Goal: Transaction & Acquisition: Purchase product/service

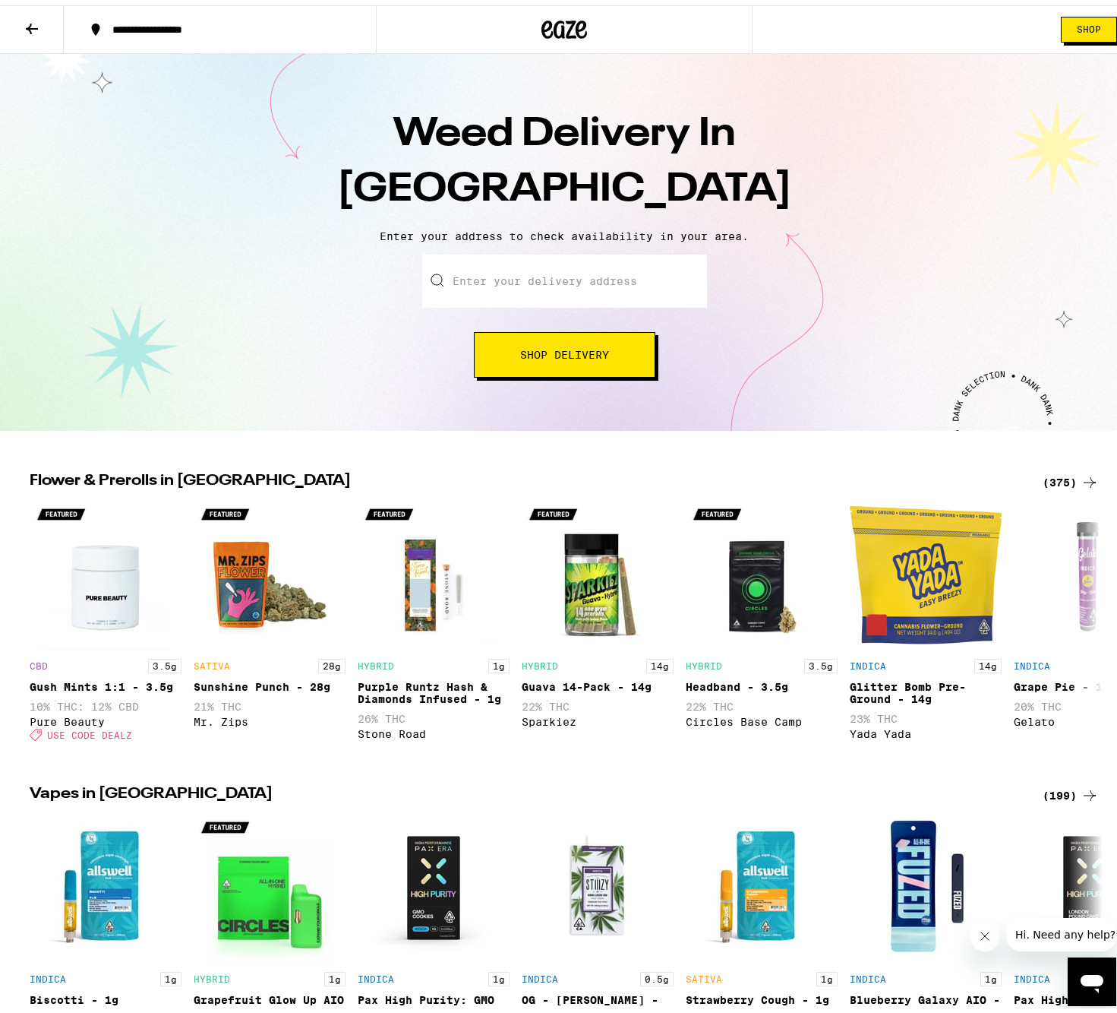
click at [574, 280] on input "Enter your delivery address" at bounding box center [564, 275] width 285 height 53
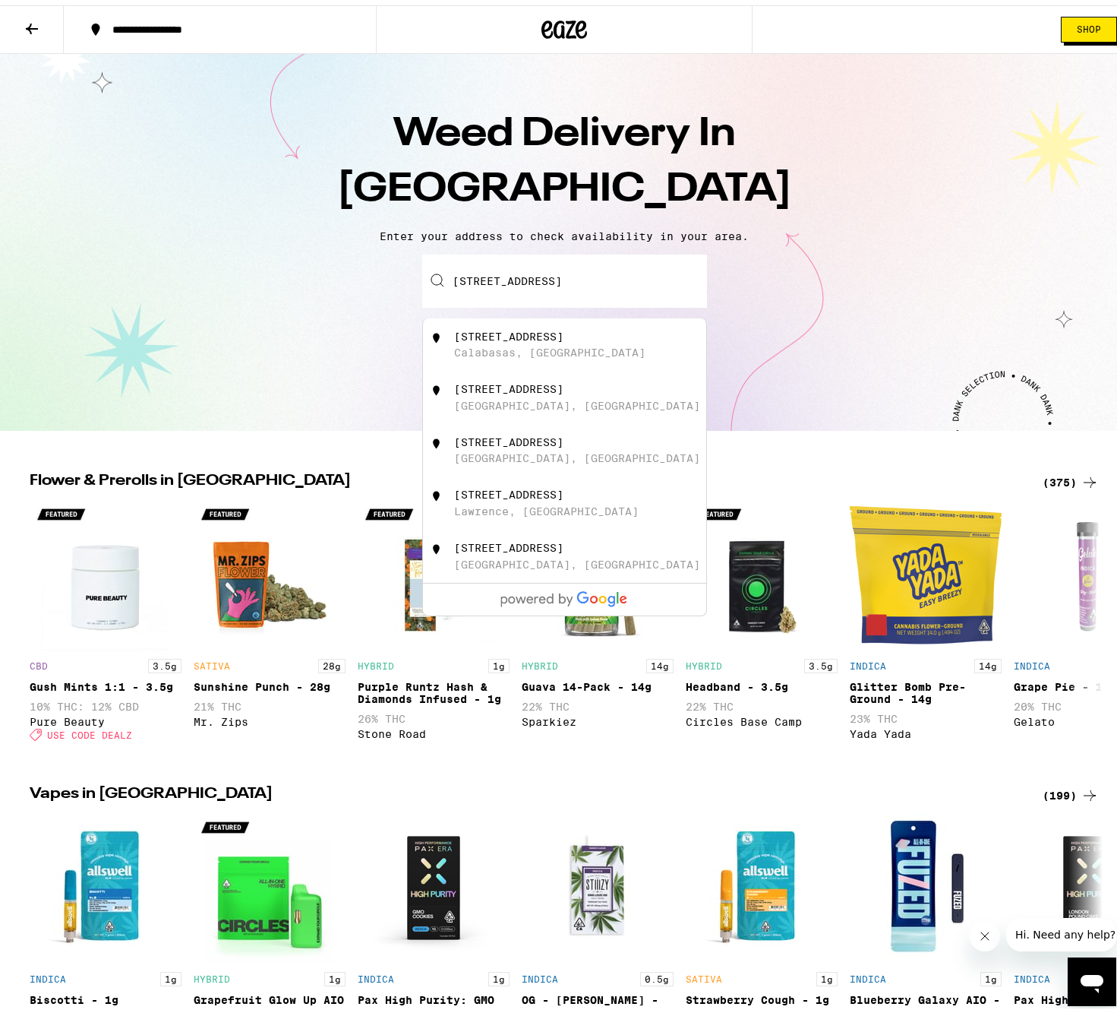
click at [548, 354] on div "[STREET_ADDRESS]" at bounding box center [589, 339] width 271 height 29
type input "[STREET_ADDRESS]"
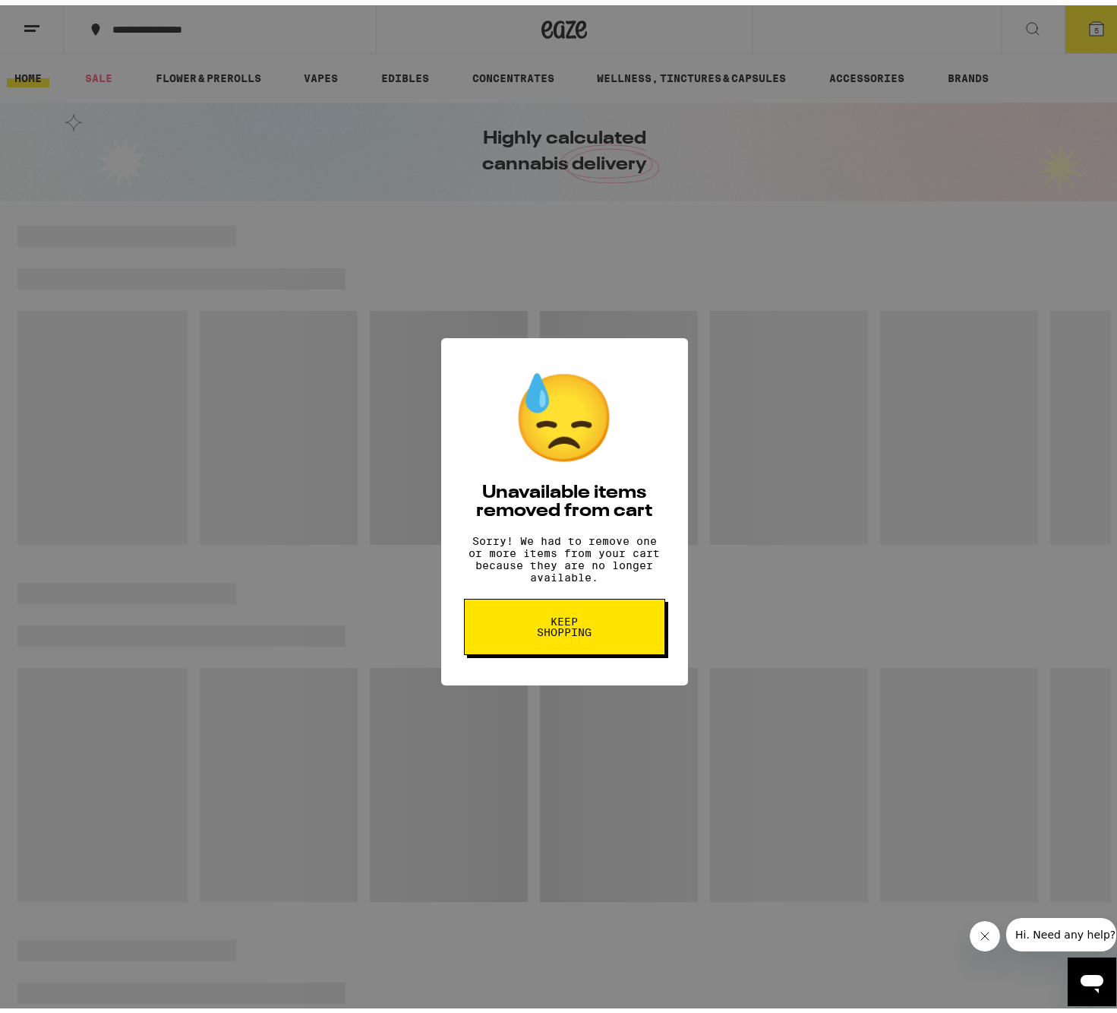
click at [548, 356] on div "😓 Unavailable items removed from cart Sorry! We had to remove one or more items…" at bounding box center [564, 506] width 1129 height 1013
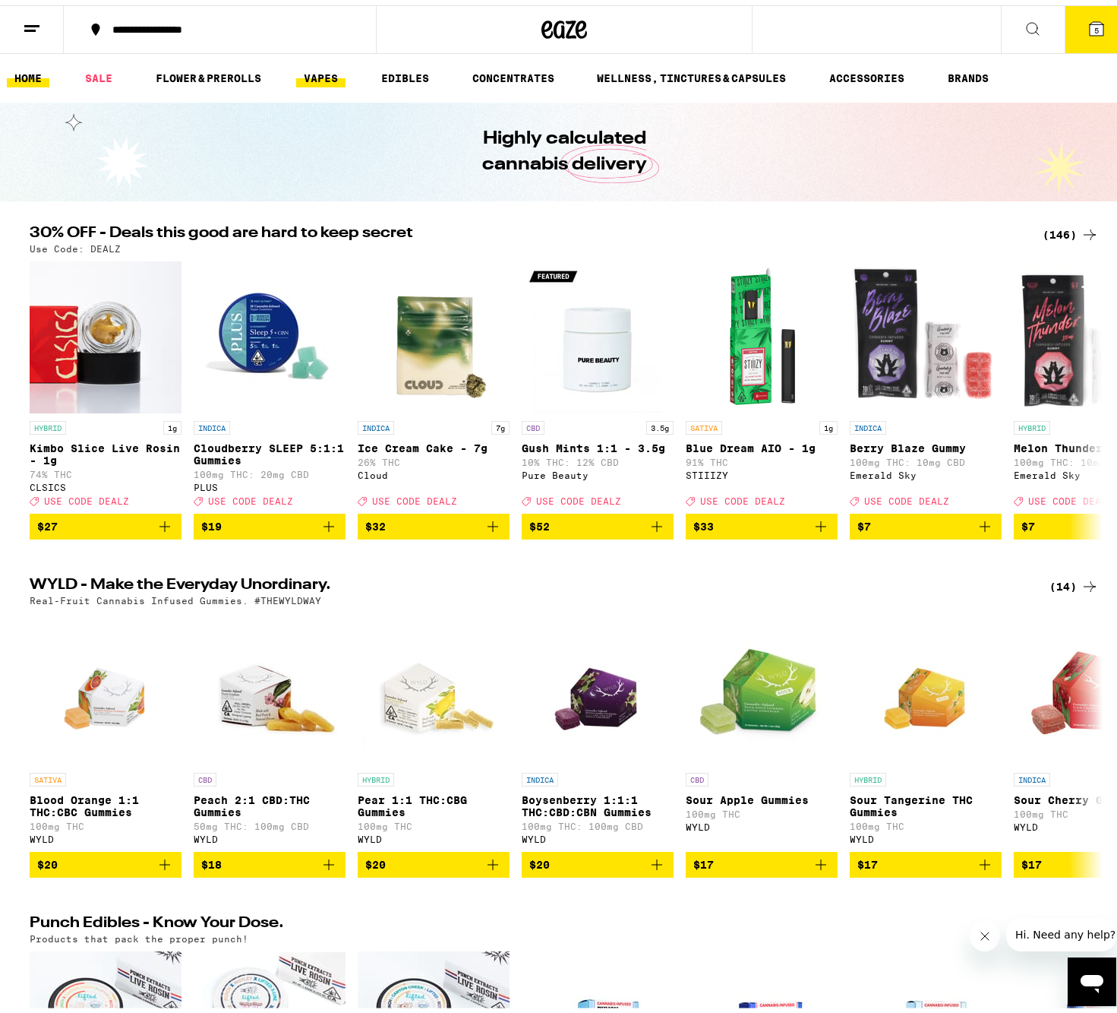
click at [323, 72] on link "VAPES" at bounding box center [320, 73] width 49 height 18
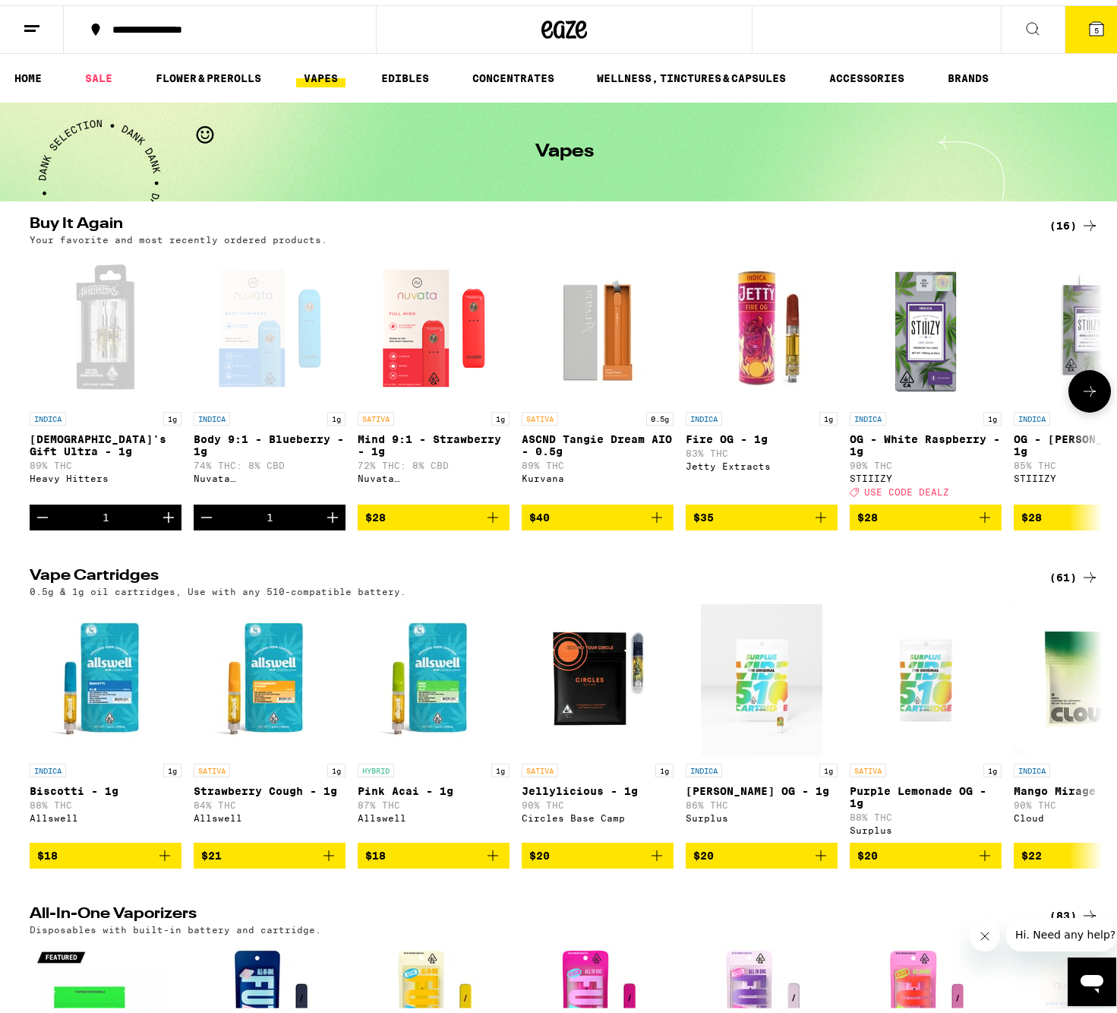
click at [492, 521] on icon "Add to bag" at bounding box center [493, 512] width 18 height 18
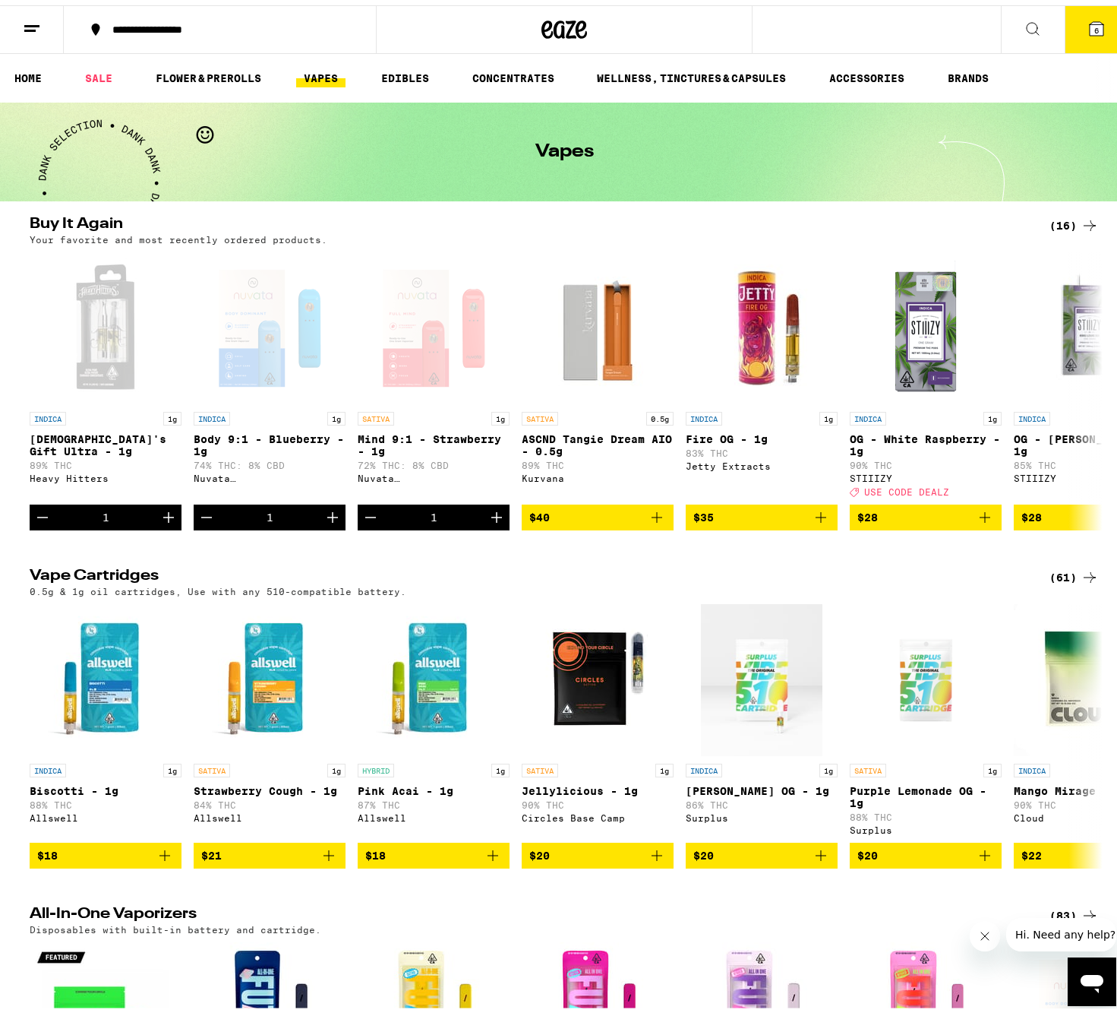
click at [1081, 221] on icon at bounding box center [1090, 220] width 18 height 18
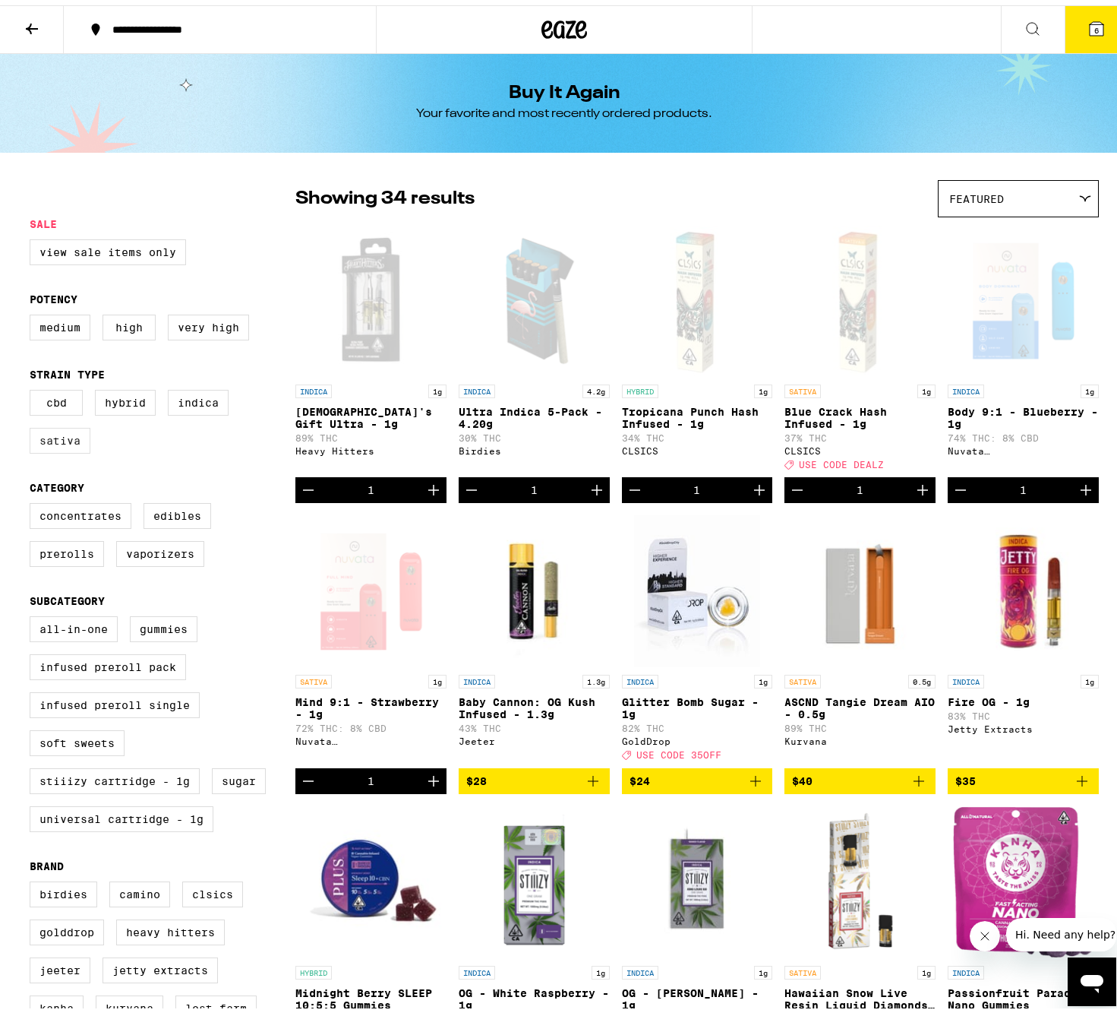
click at [74, 443] on label "Sativa" at bounding box center [60, 435] width 61 height 26
click at [33, 387] on input "Sativa" at bounding box center [33, 387] width 1 height 1
checkbox input "true"
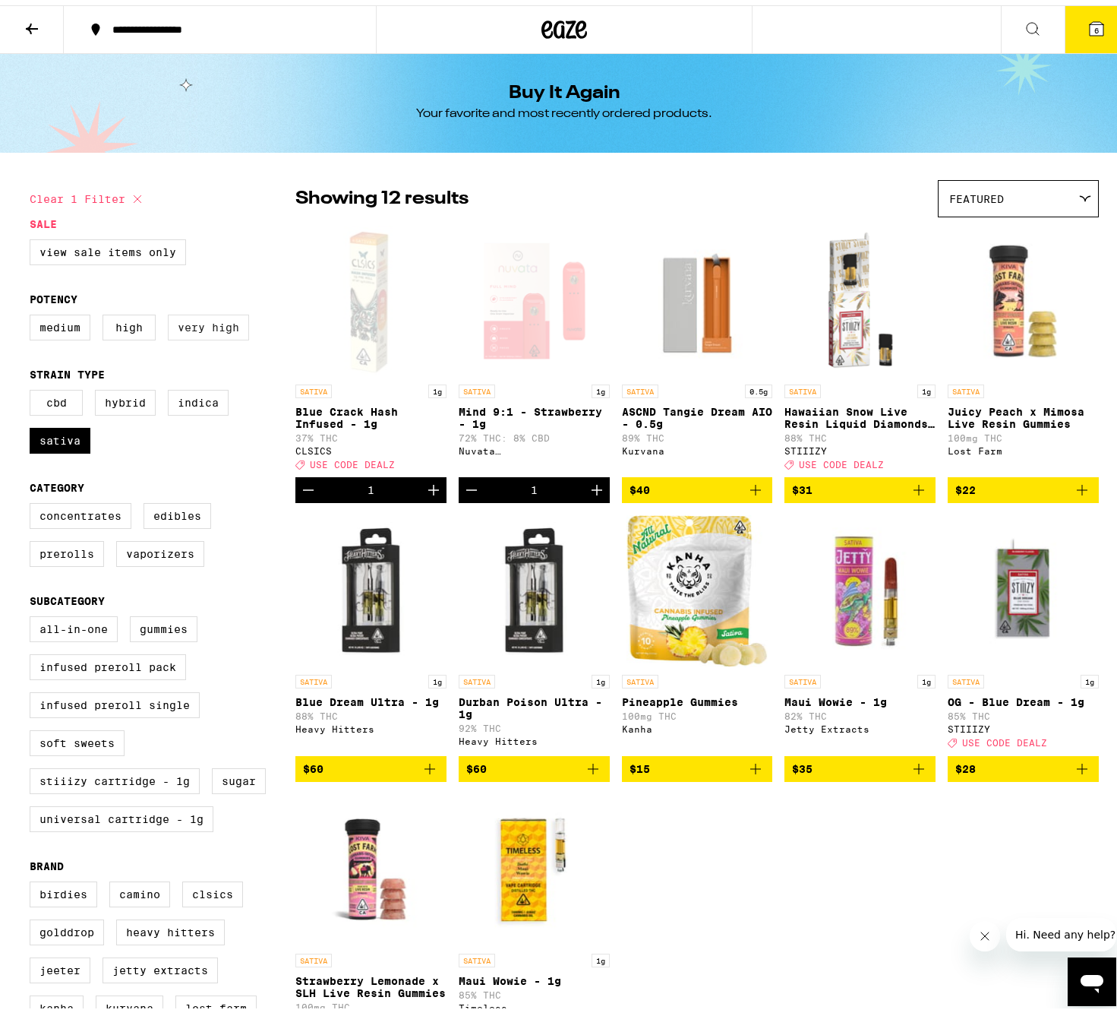
click at [216, 325] on label "Very High" at bounding box center [208, 322] width 81 height 26
click at [33, 312] on input "Very High" at bounding box center [33, 311] width 1 height 1
checkbox input "true"
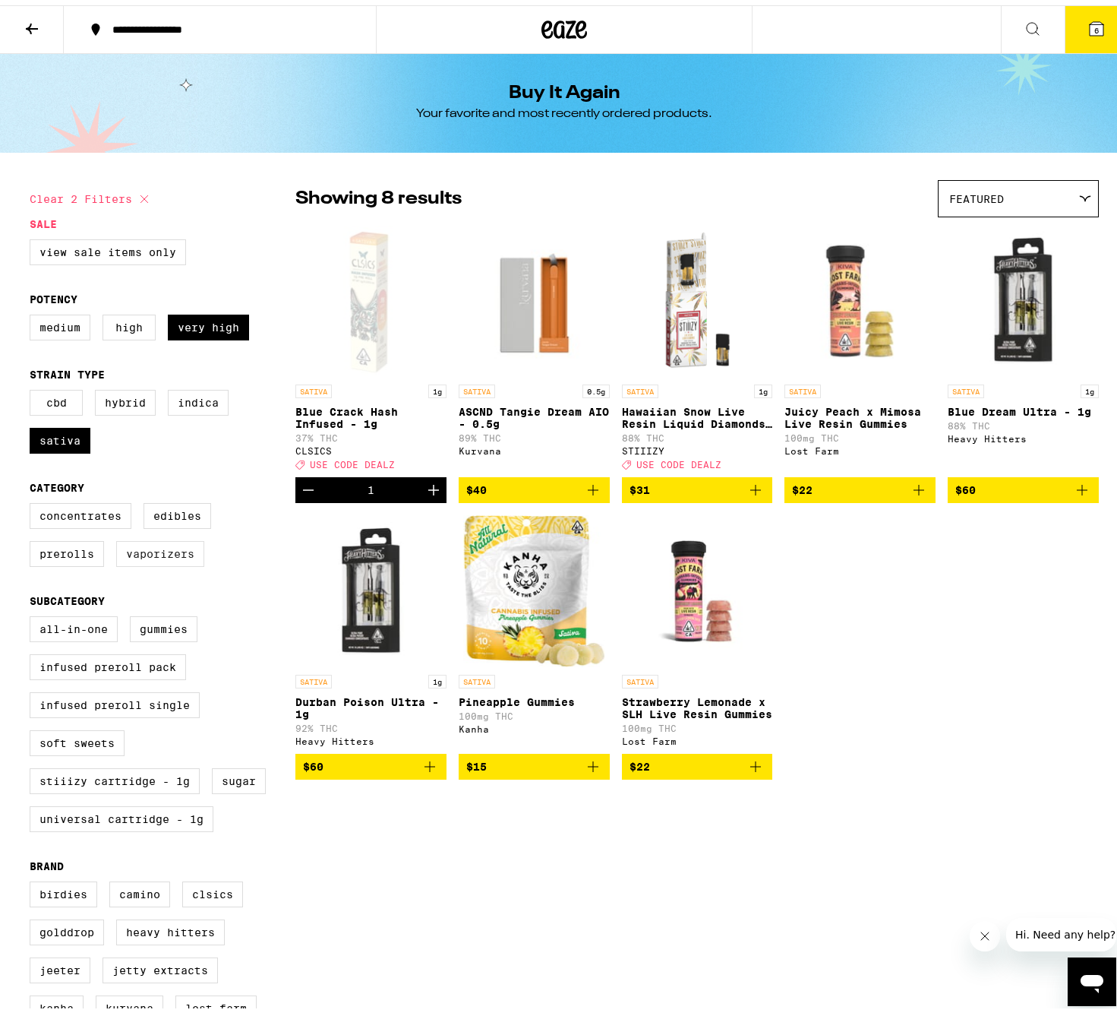
click at [170, 561] on label "Vaporizers" at bounding box center [160, 549] width 88 height 26
click at [33, 501] on input "Vaporizers" at bounding box center [33, 500] width 1 height 1
checkbox input "true"
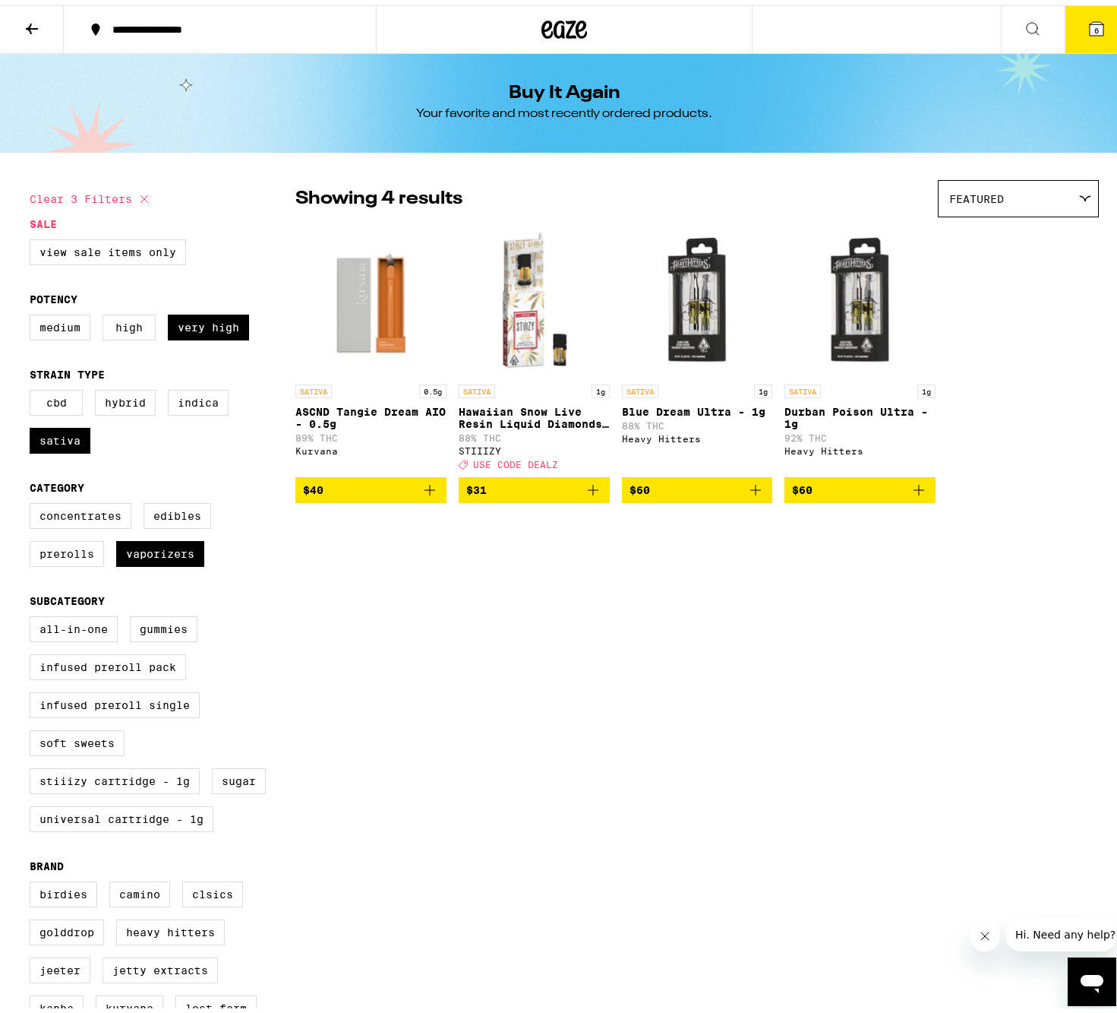
click at [422, 494] on icon "Add to bag" at bounding box center [430, 485] width 18 height 18
click at [141, 193] on icon at bounding box center [145, 194] width 8 height 8
checkbox input "false"
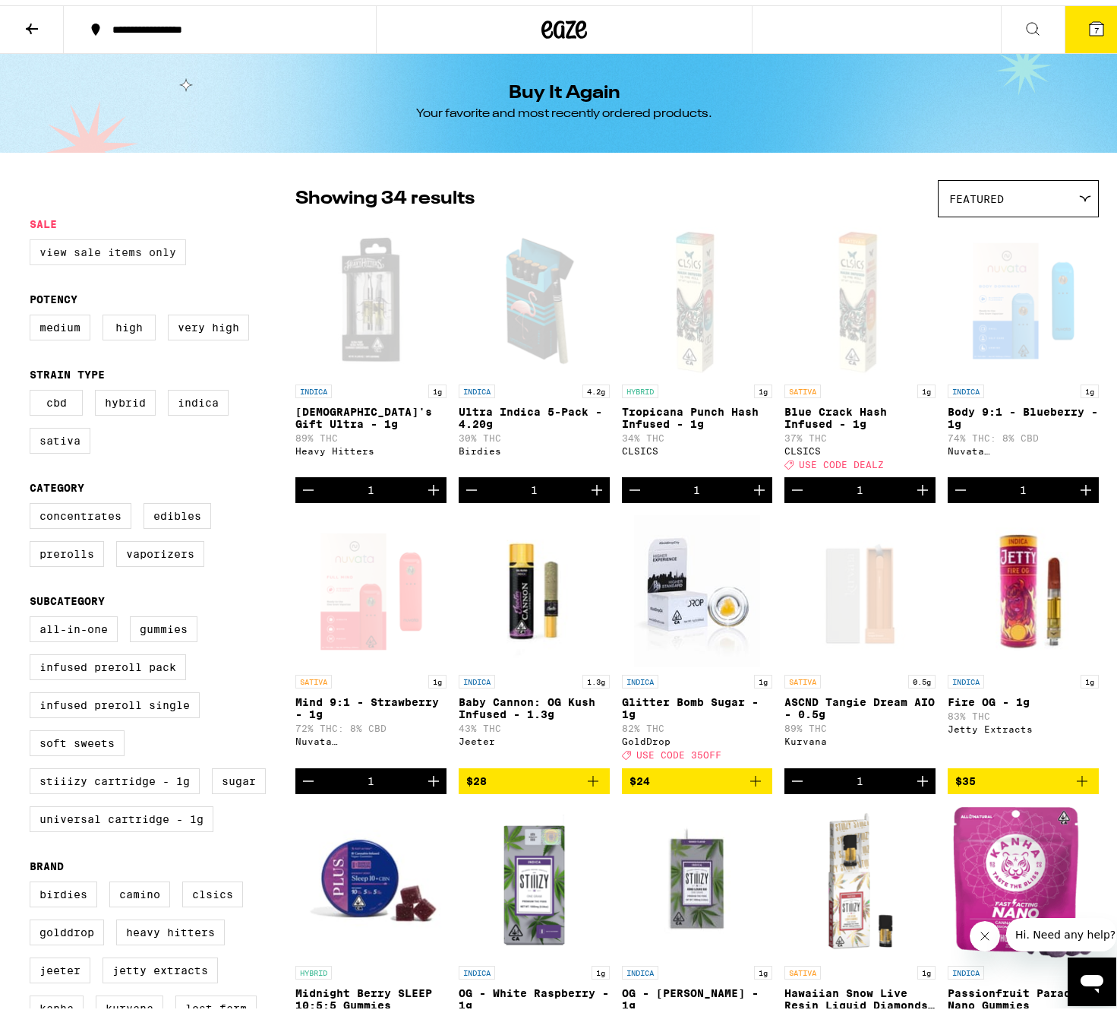
click at [109, 251] on label "View Sale Items Only" at bounding box center [108, 247] width 156 height 26
click at [33, 237] on input "View Sale Items Only" at bounding box center [33, 236] width 1 height 1
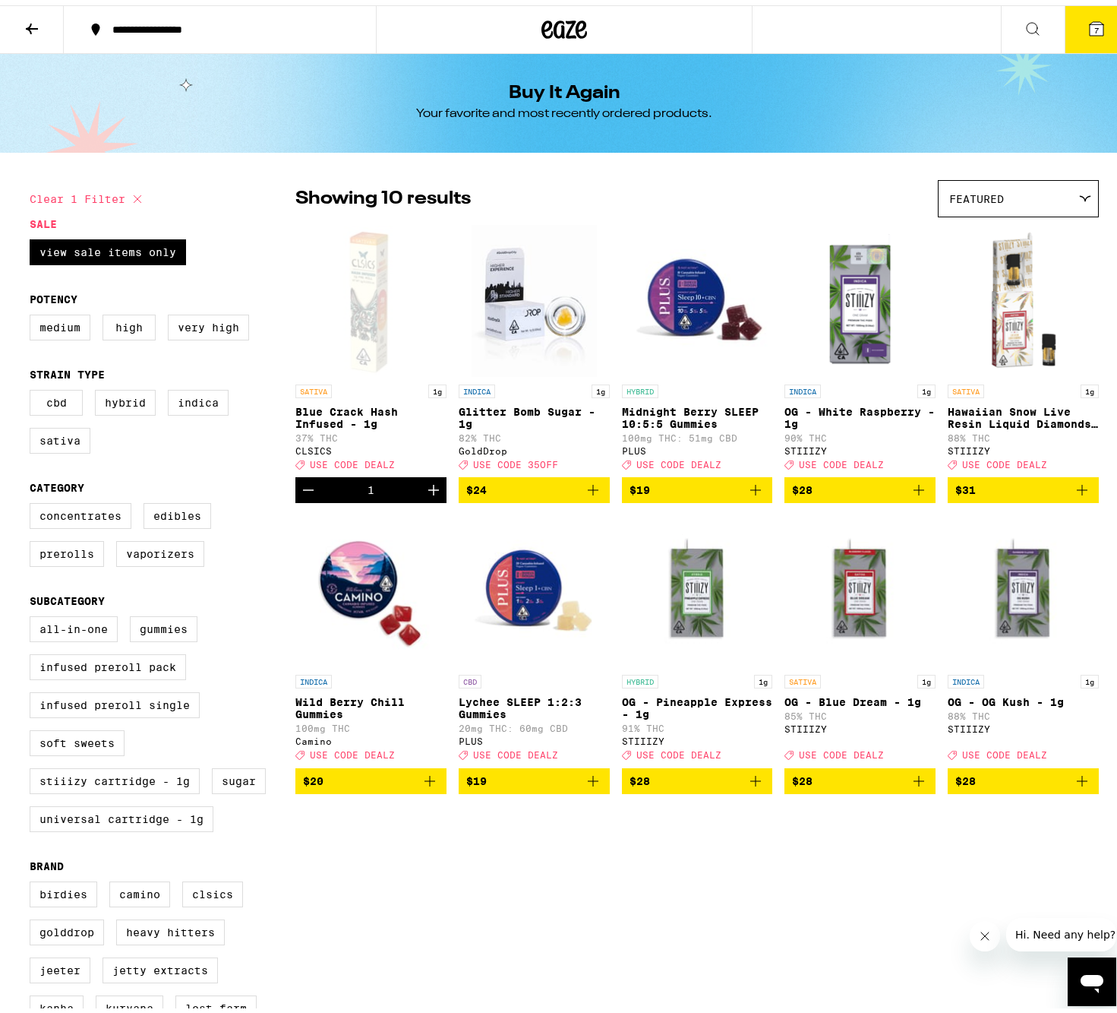
click at [133, 195] on icon at bounding box center [137, 194] width 18 height 18
checkbox input "false"
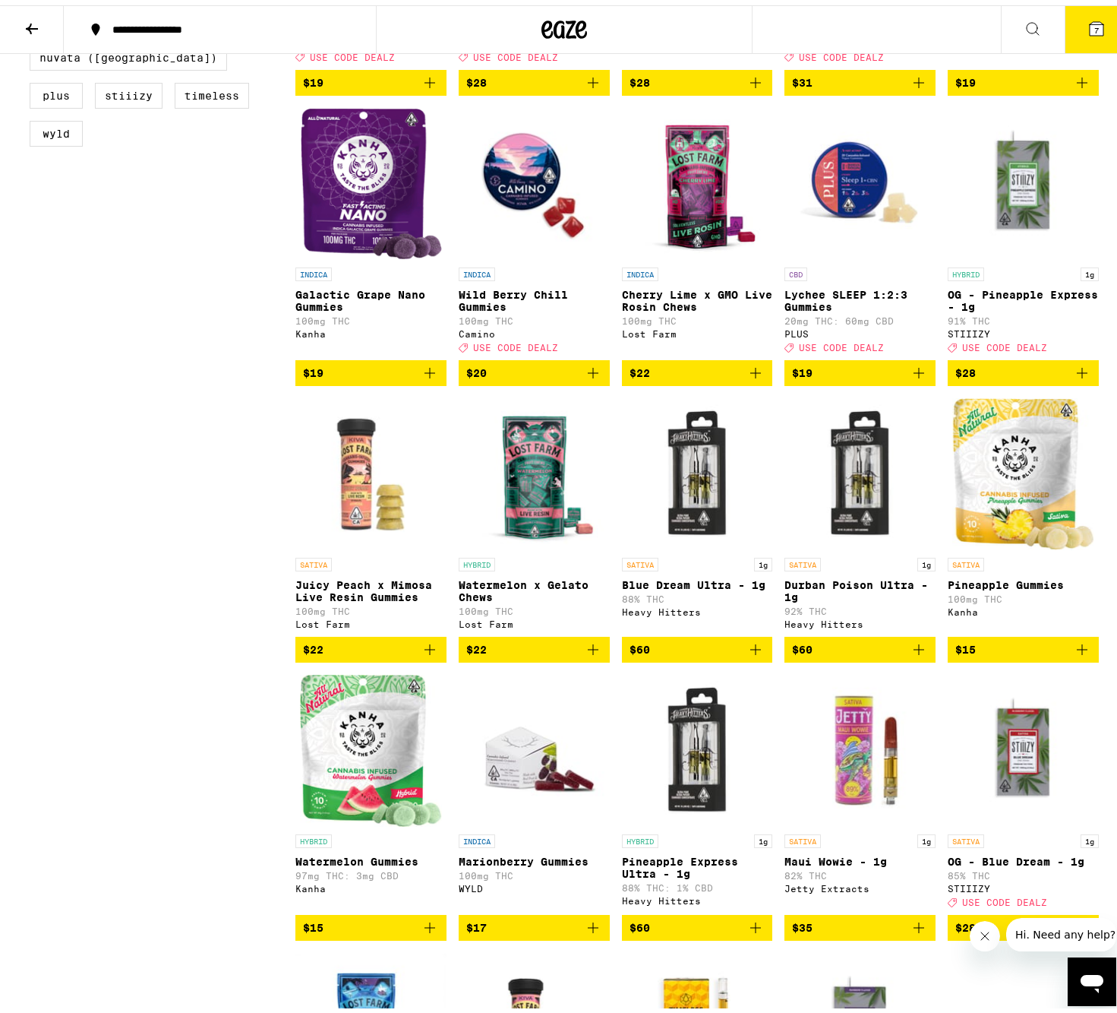
scroll to position [36, 0]
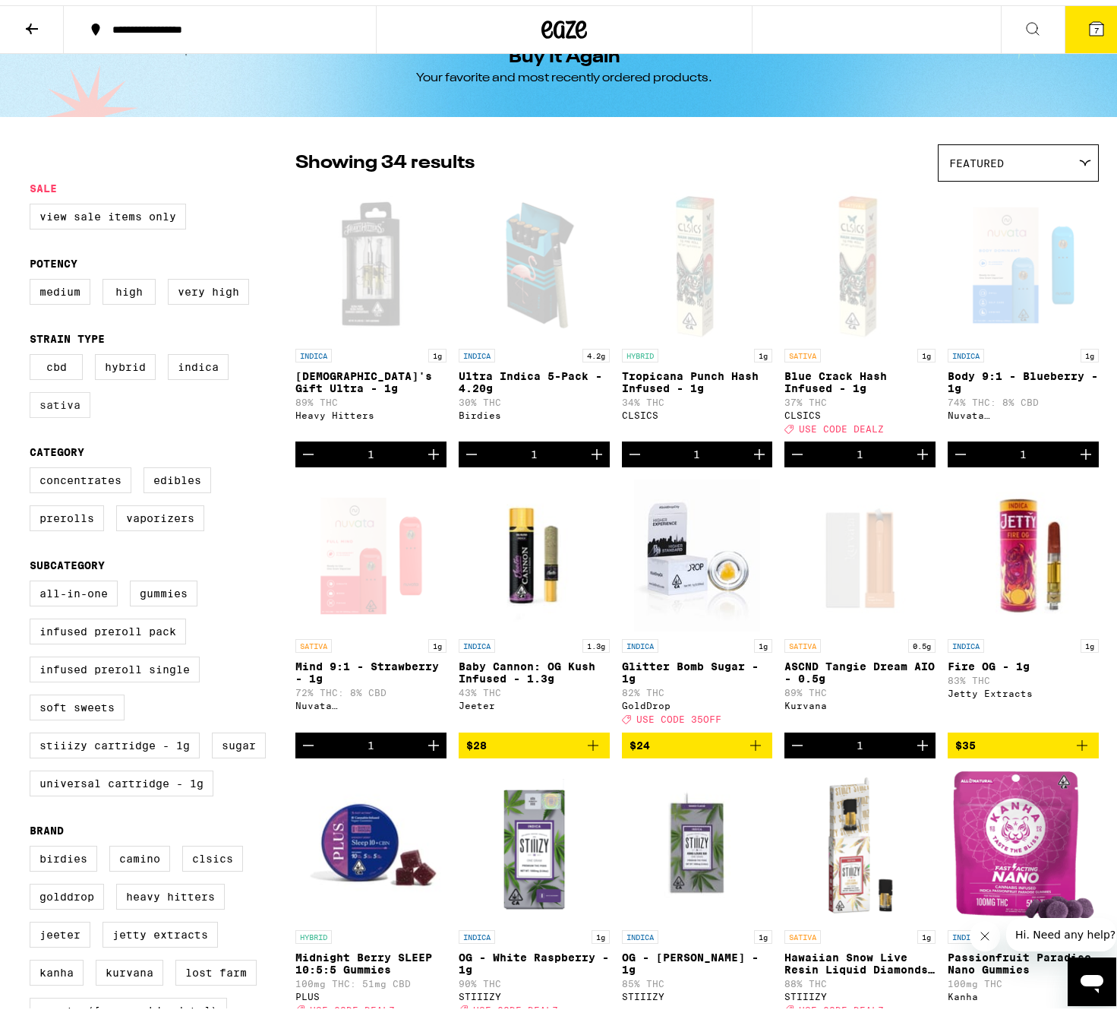
click at [61, 403] on label "Sativa" at bounding box center [60, 400] width 61 height 26
click at [33, 352] on input "Sativa" at bounding box center [33, 351] width 1 height 1
checkbox input "true"
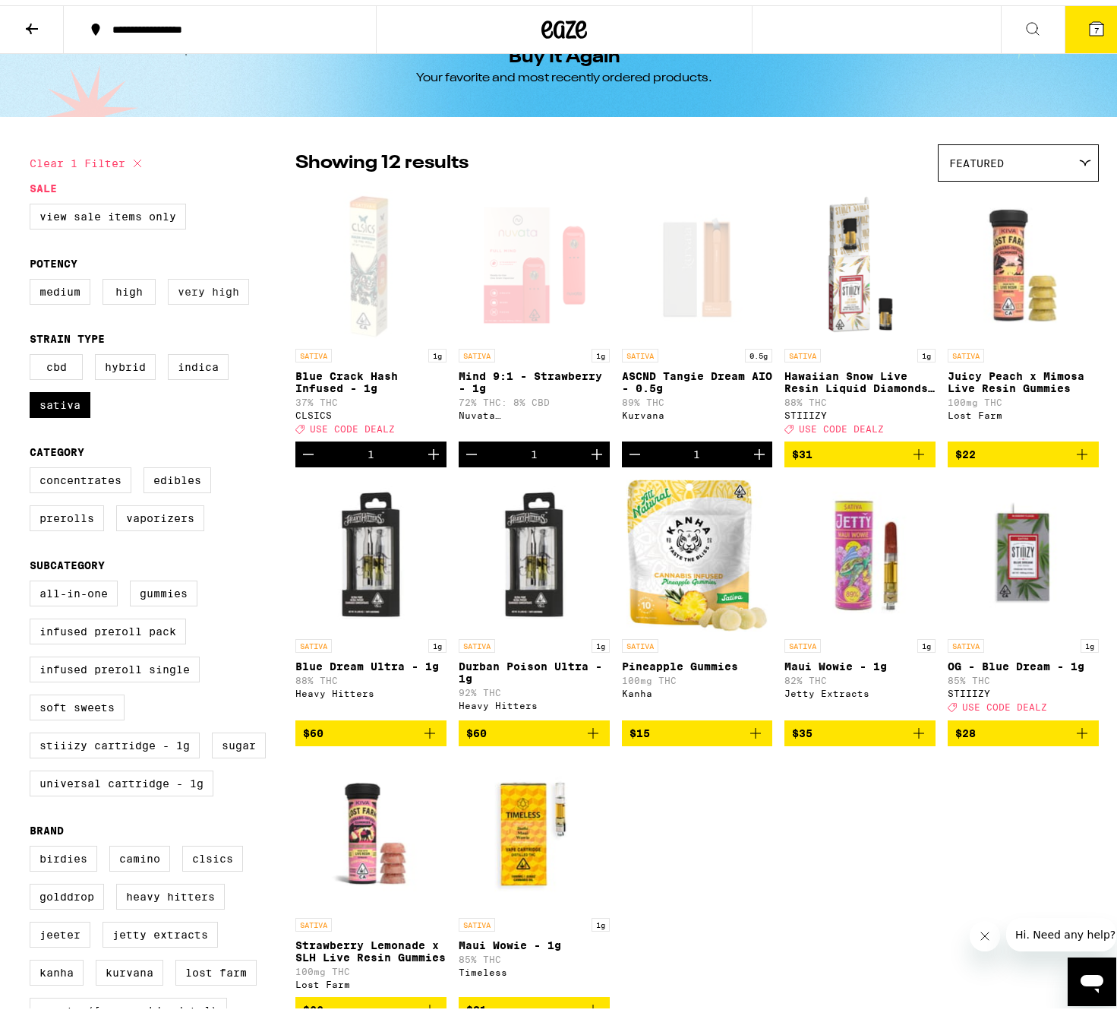
click at [215, 292] on label "Very High" at bounding box center [208, 286] width 81 height 26
click at [33, 277] on input "Very High" at bounding box center [33, 276] width 1 height 1
checkbox input "true"
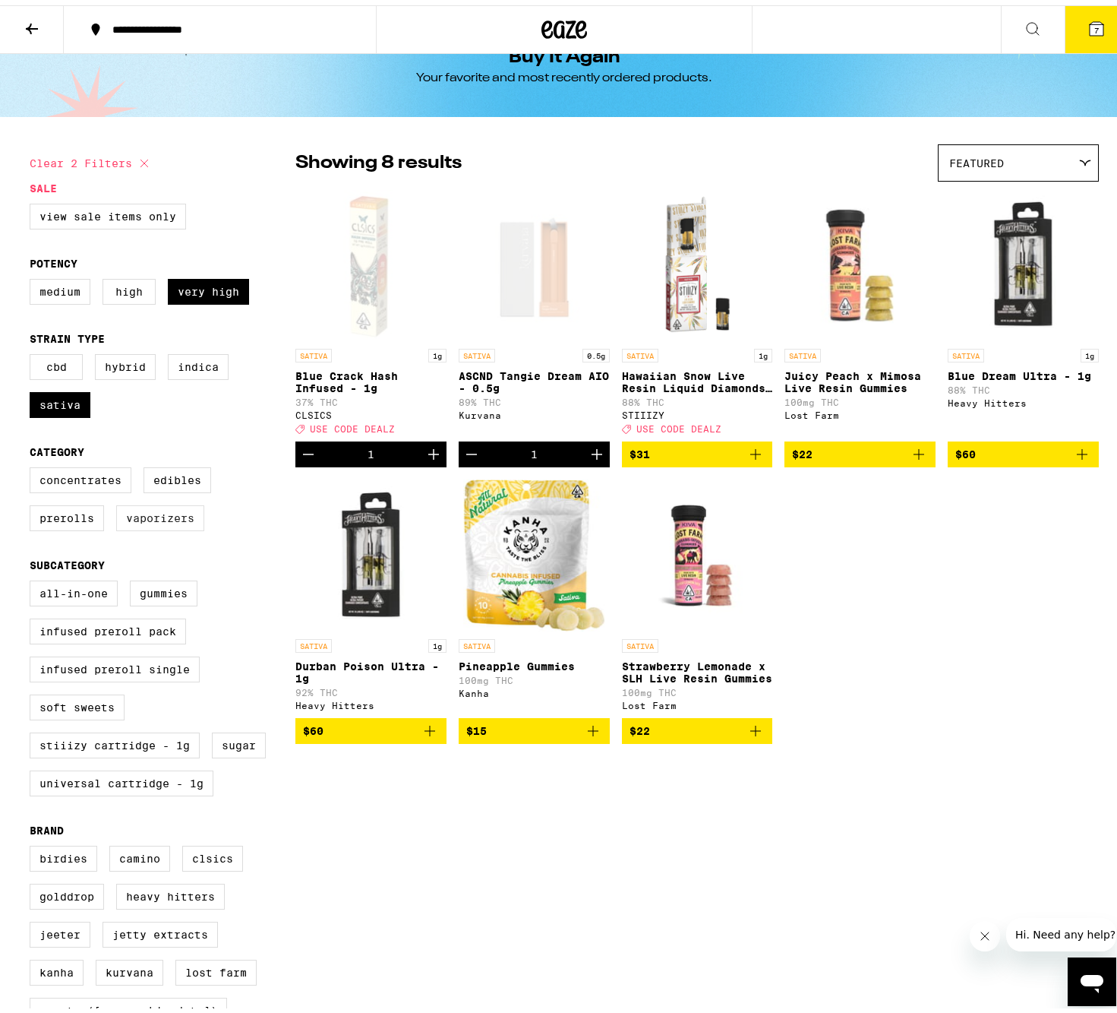
click at [163, 526] on label "Vaporizers" at bounding box center [160, 513] width 88 height 26
click at [33, 465] on input "Vaporizers" at bounding box center [33, 464] width 1 height 1
checkbox input "true"
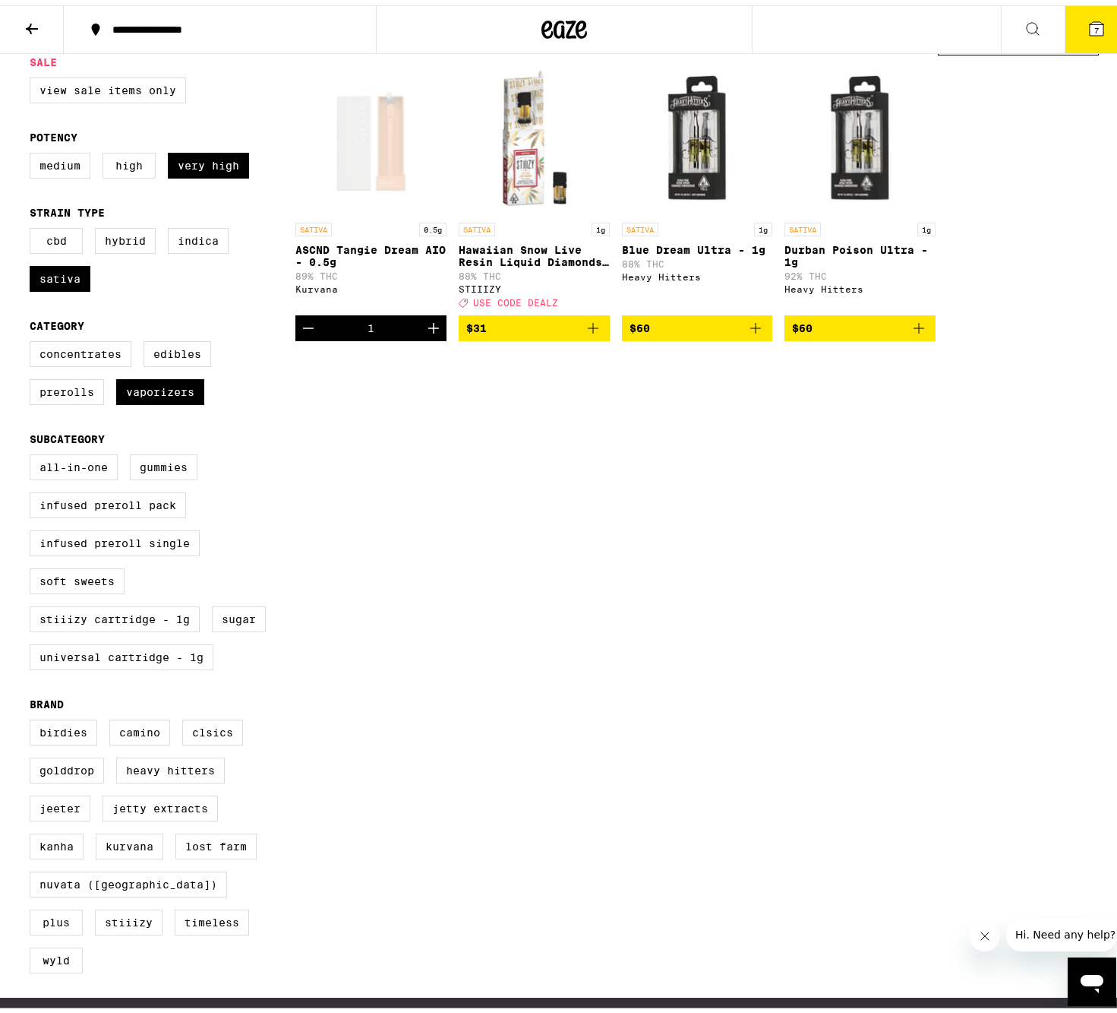
scroll to position [284, 0]
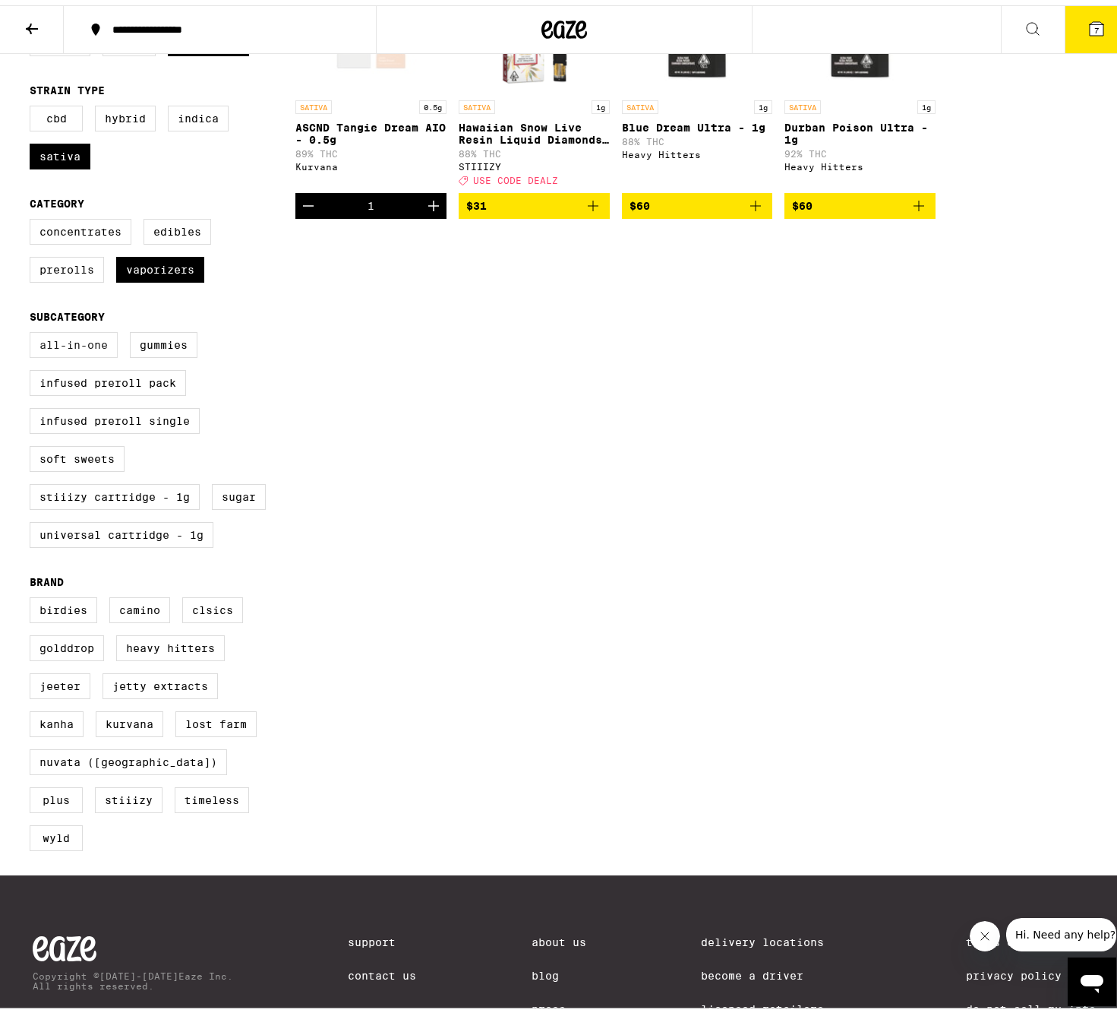
click at [52, 352] on label "All-In-One" at bounding box center [74, 340] width 88 height 26
click at [33, 330] on input "All-In-One" at bounding box center [33, 329] width 1 height 1
checkbox input "true"
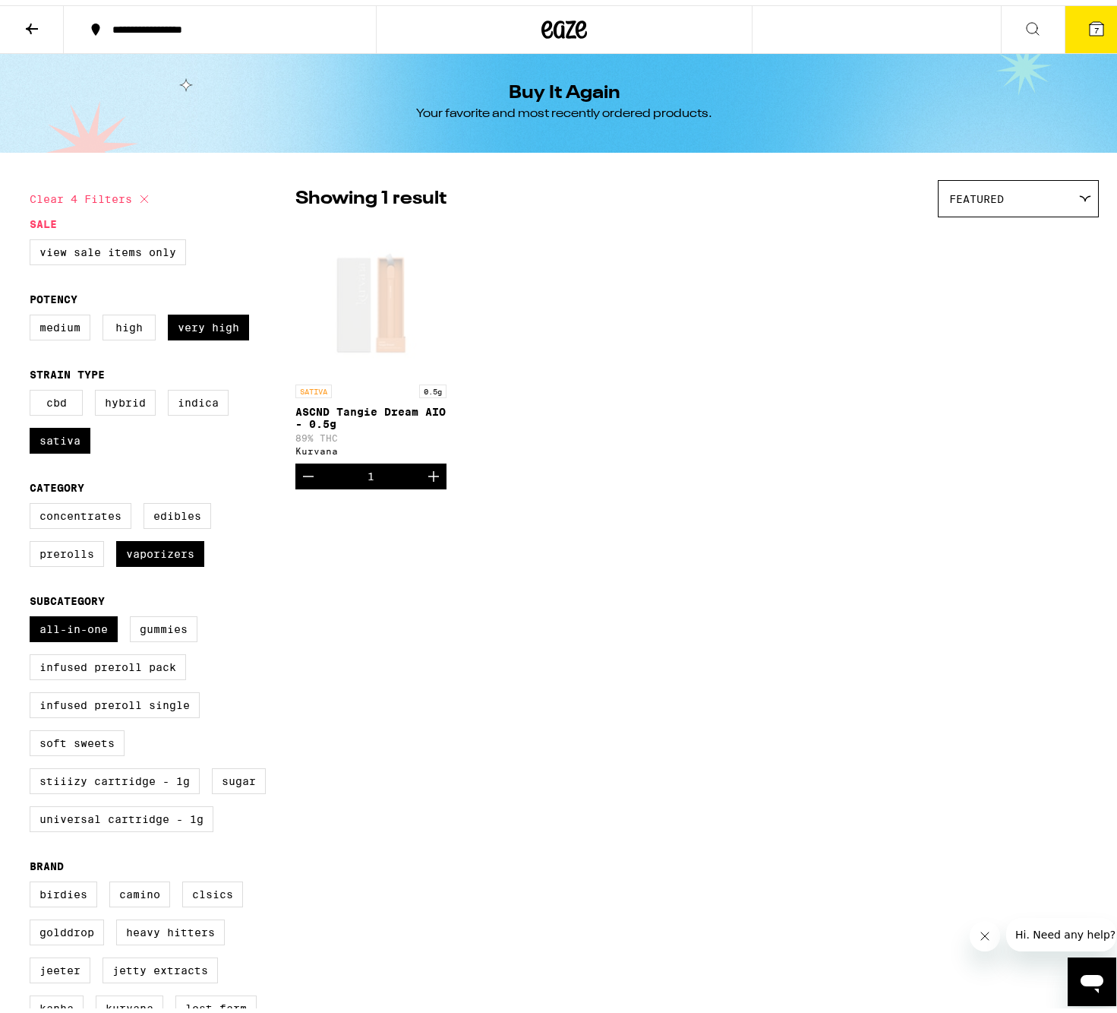
click at [140, 192] on icon at bounding box center [144, 194] width 18 height 18
checkbox input "false"
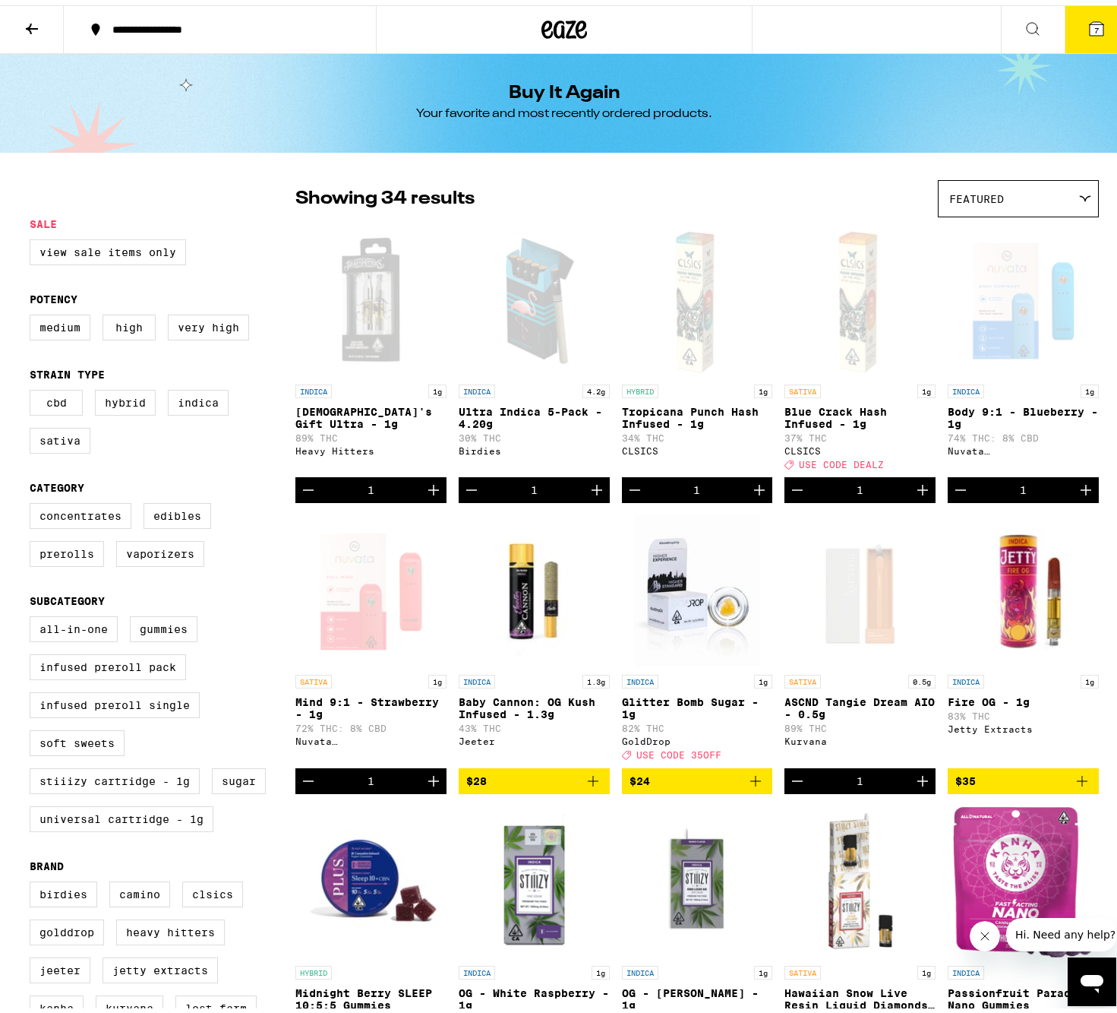
click at [25, 33] on button at bounding box center [32, 25] width 64 height 48
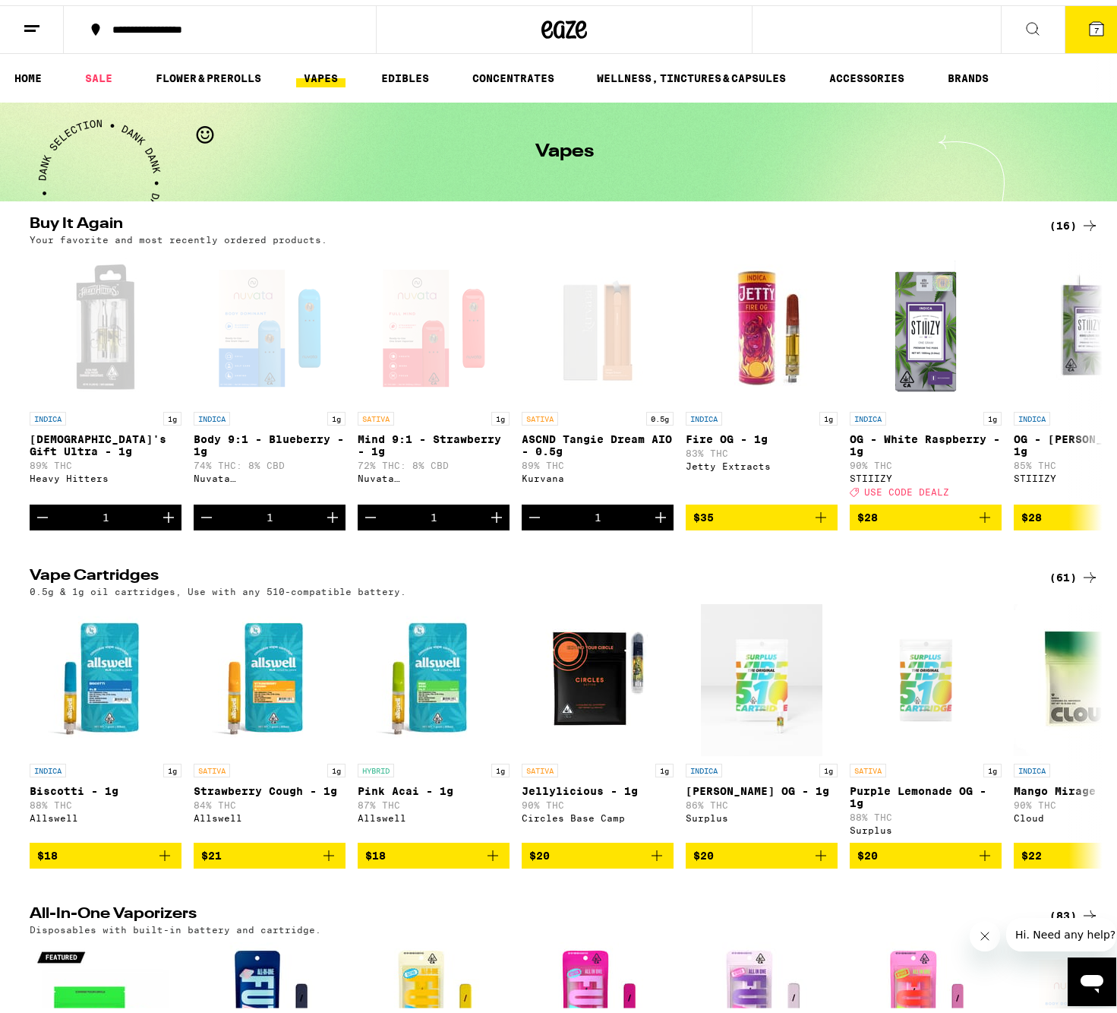
click at [327, 68] on link "VAPES" at bounding box center [320, 73] width 49 height 18
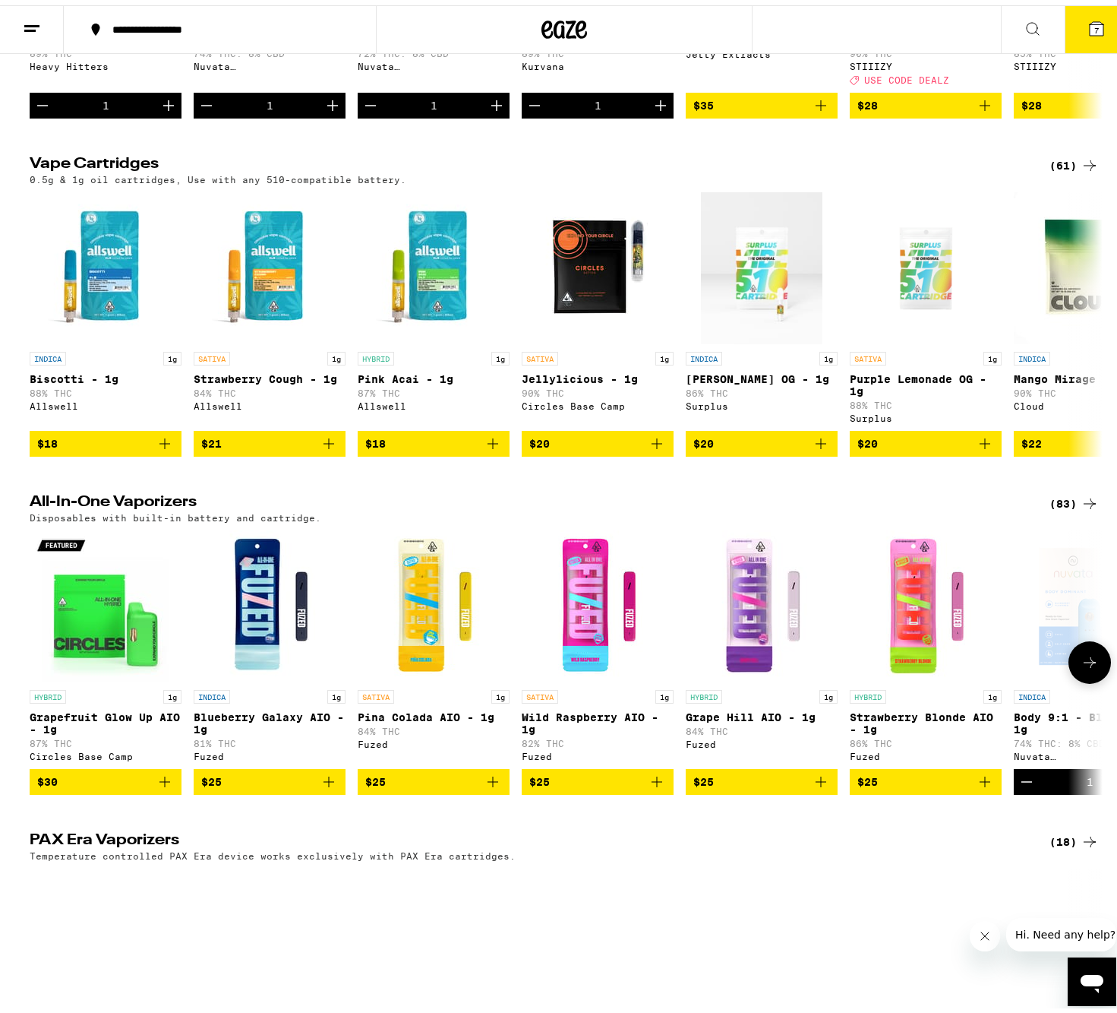
scroll to position [441, 0]
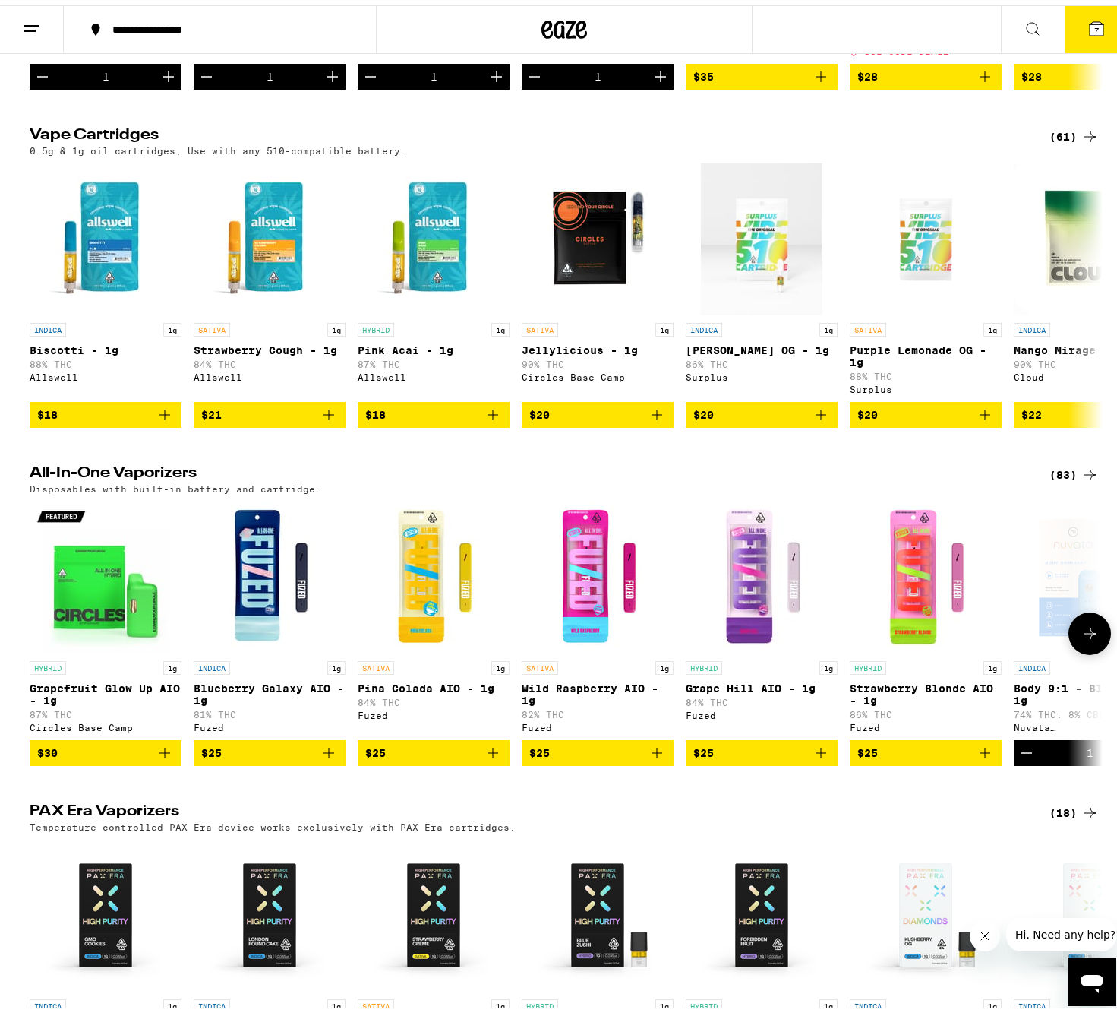
click at [1086, 637] on icon at bounding box center [1090, 628] width 18 height 18
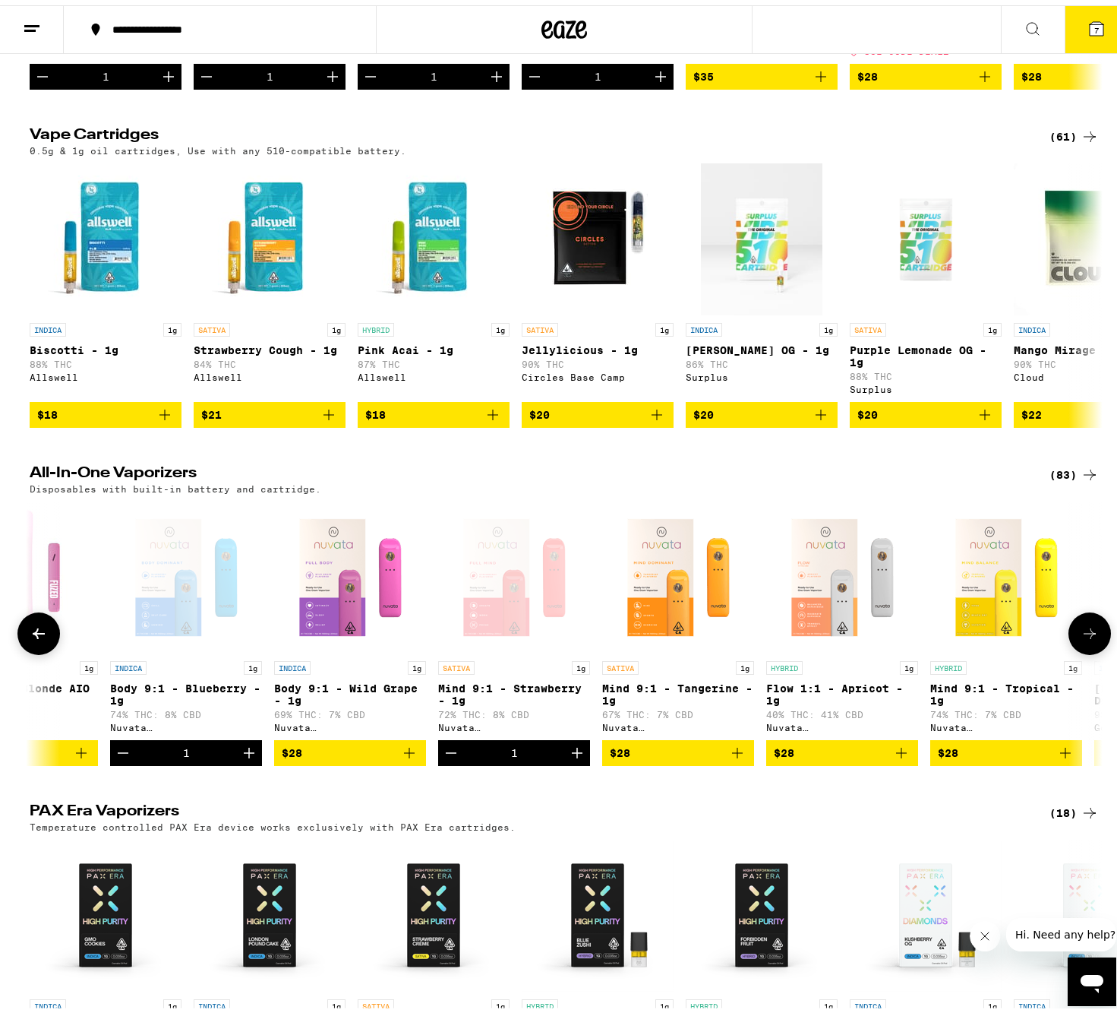
click at [896, 753] on icon "Add to bag" at bounding box center [901, 747] width 11 height 11
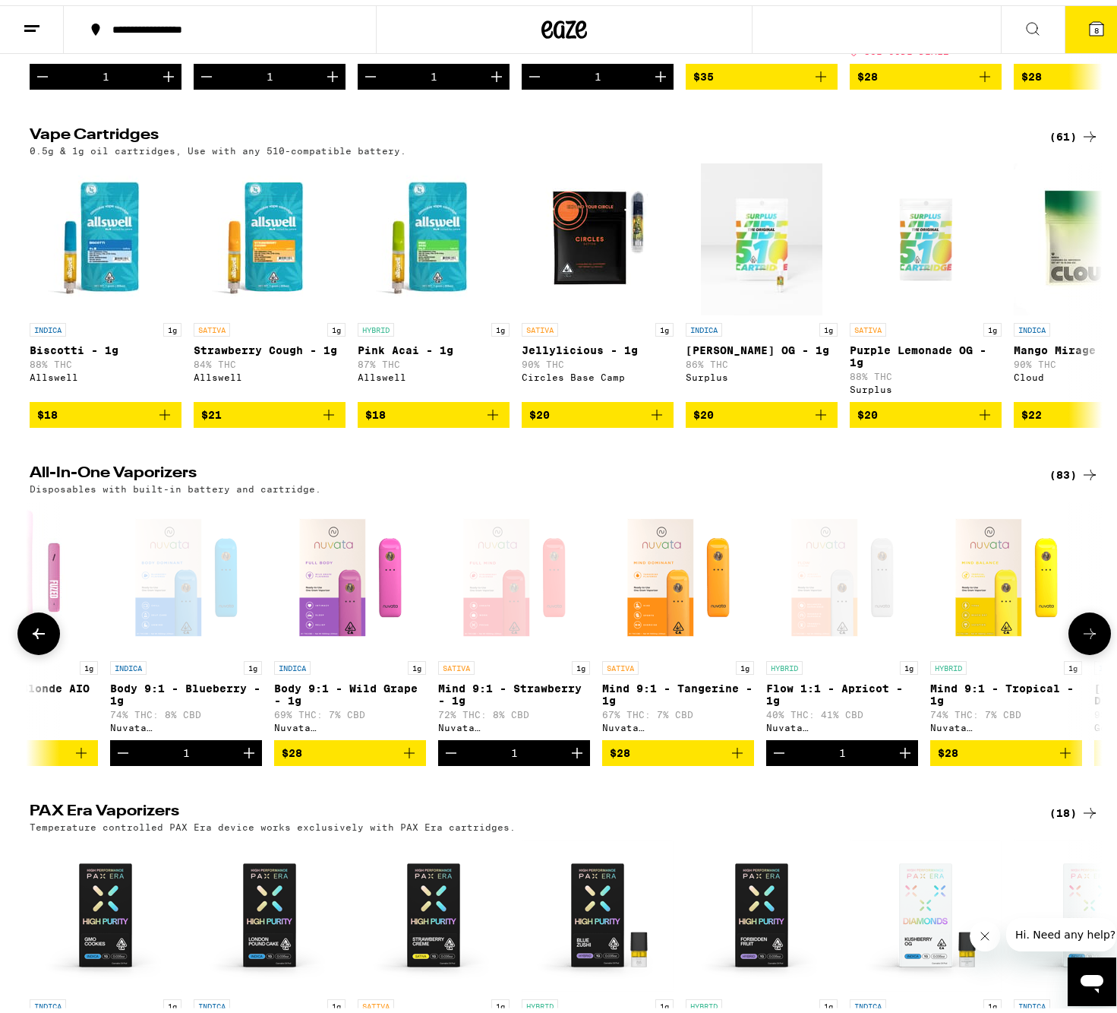
click at [733, 757] on icon "Add to bag" at bounding box center [738, 747] width 18 height 18
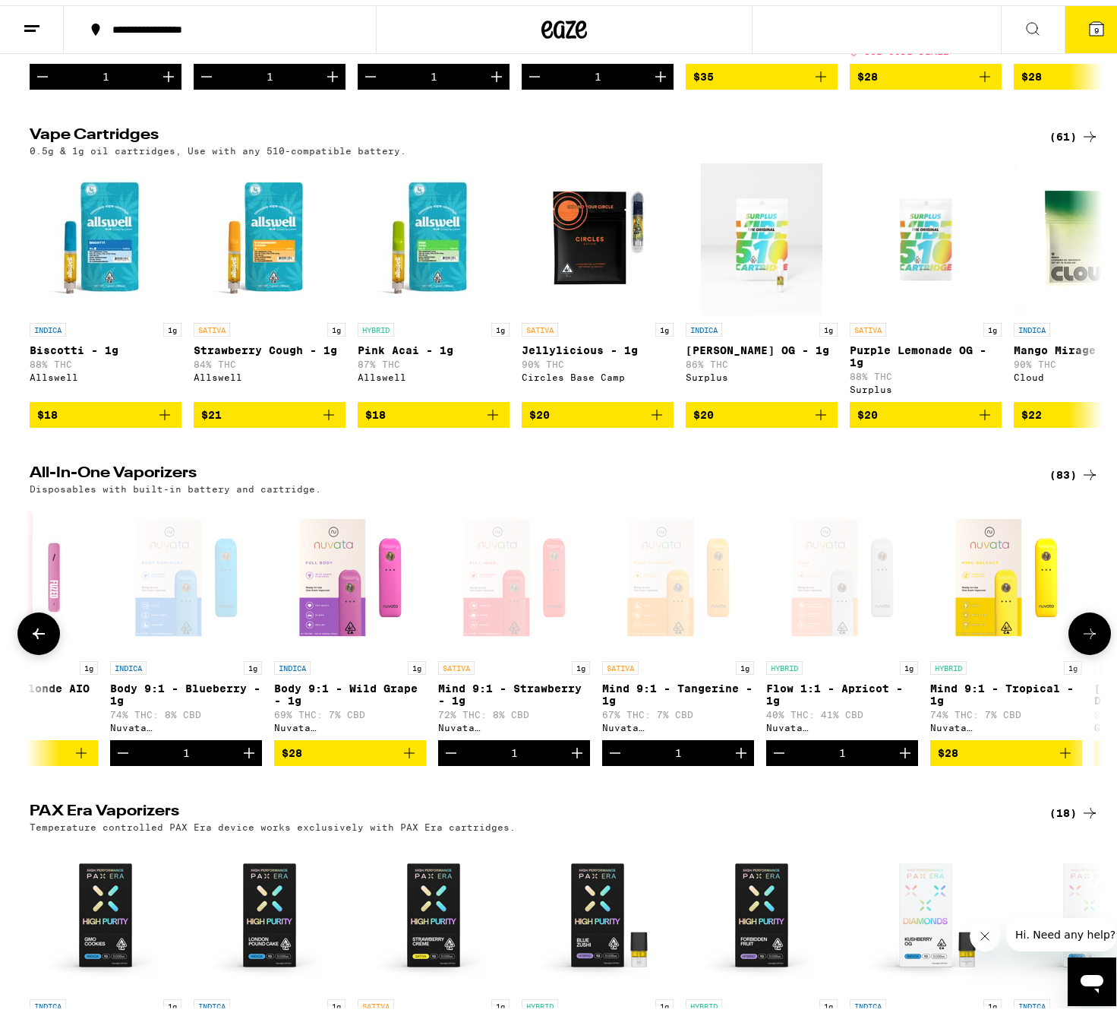
click at [1092, 637] on icon at bounding box center [1090, 628] width 18 height 18
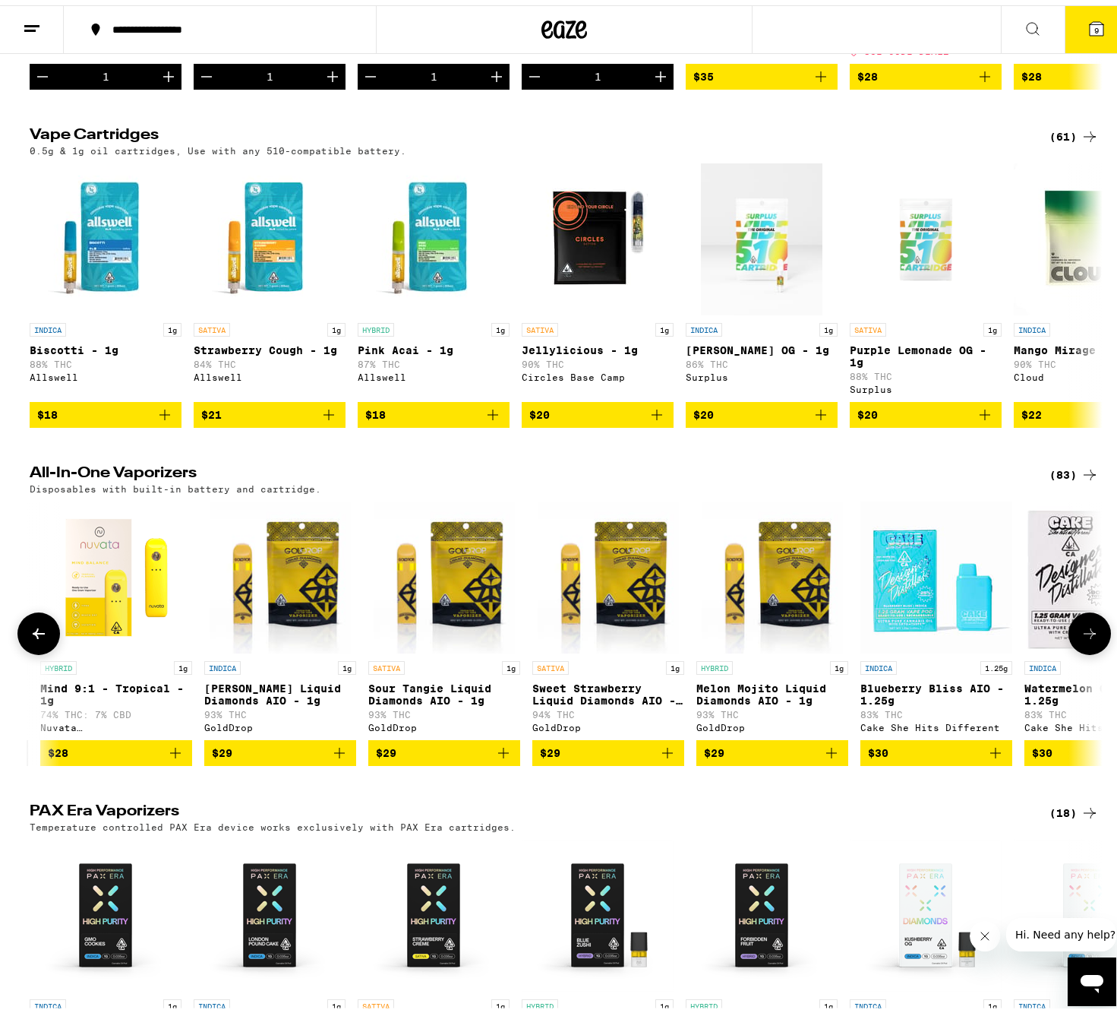
scroll to position [0, 1808]
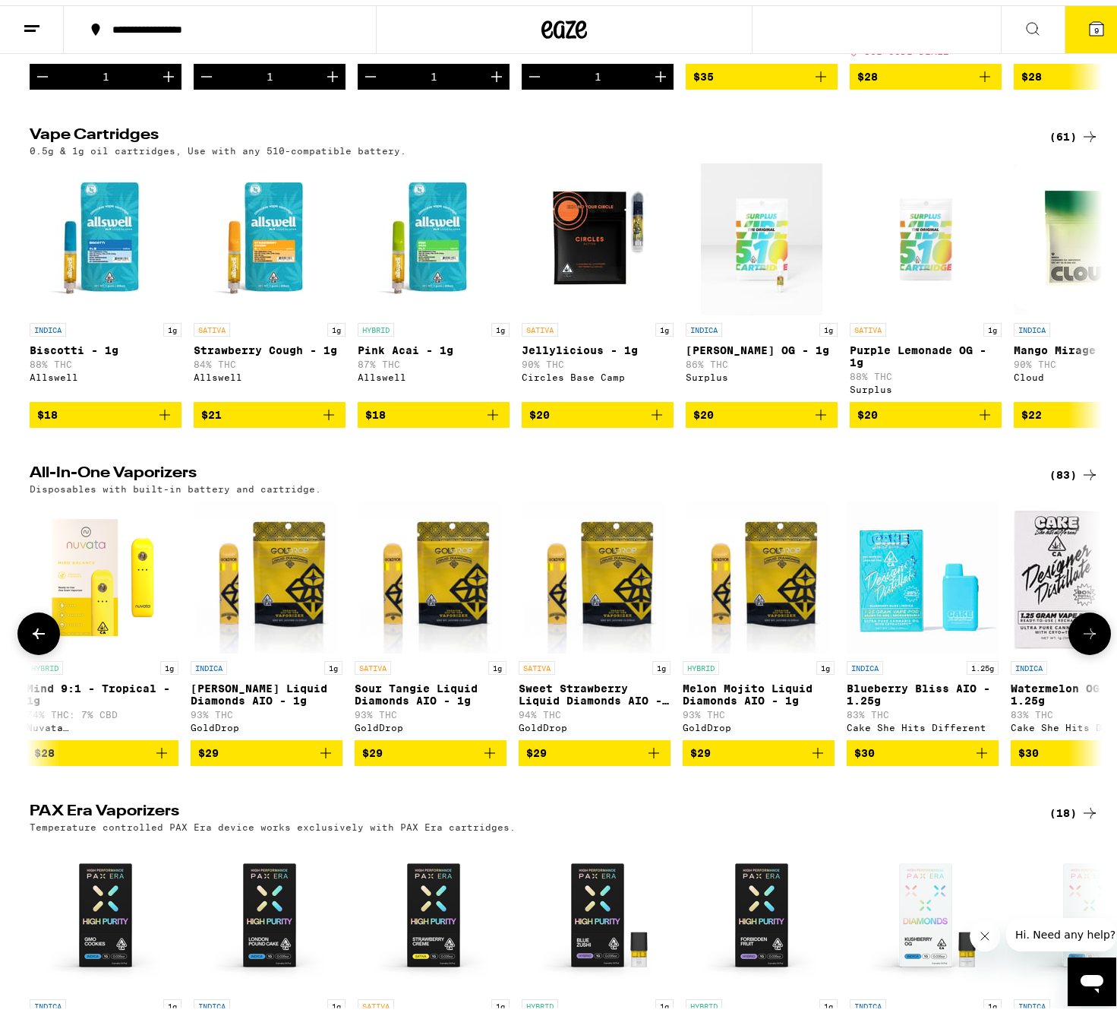
click at [1091, 637] on icon at bounding box center [1090, 628] width 18 height 18
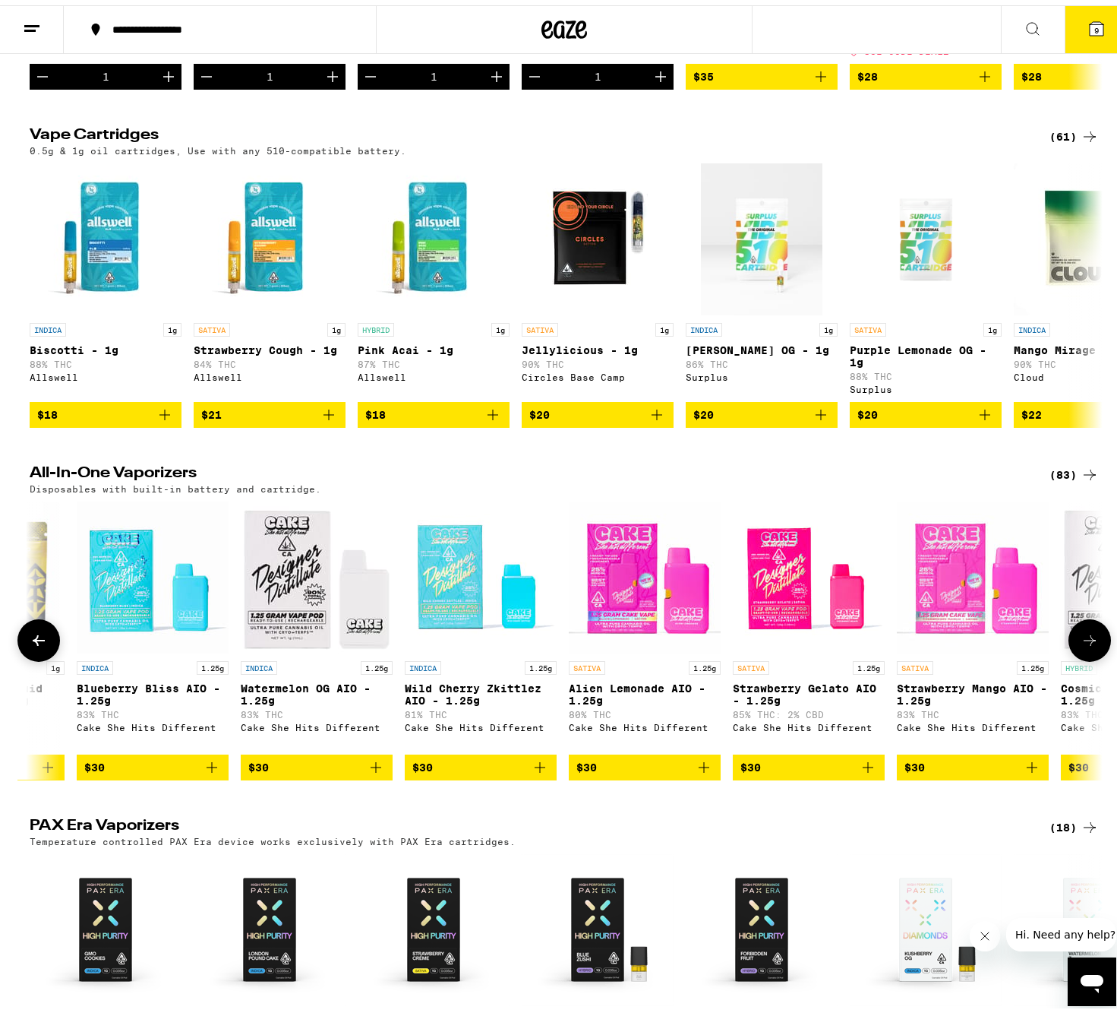
scroll to position [0, 2712]
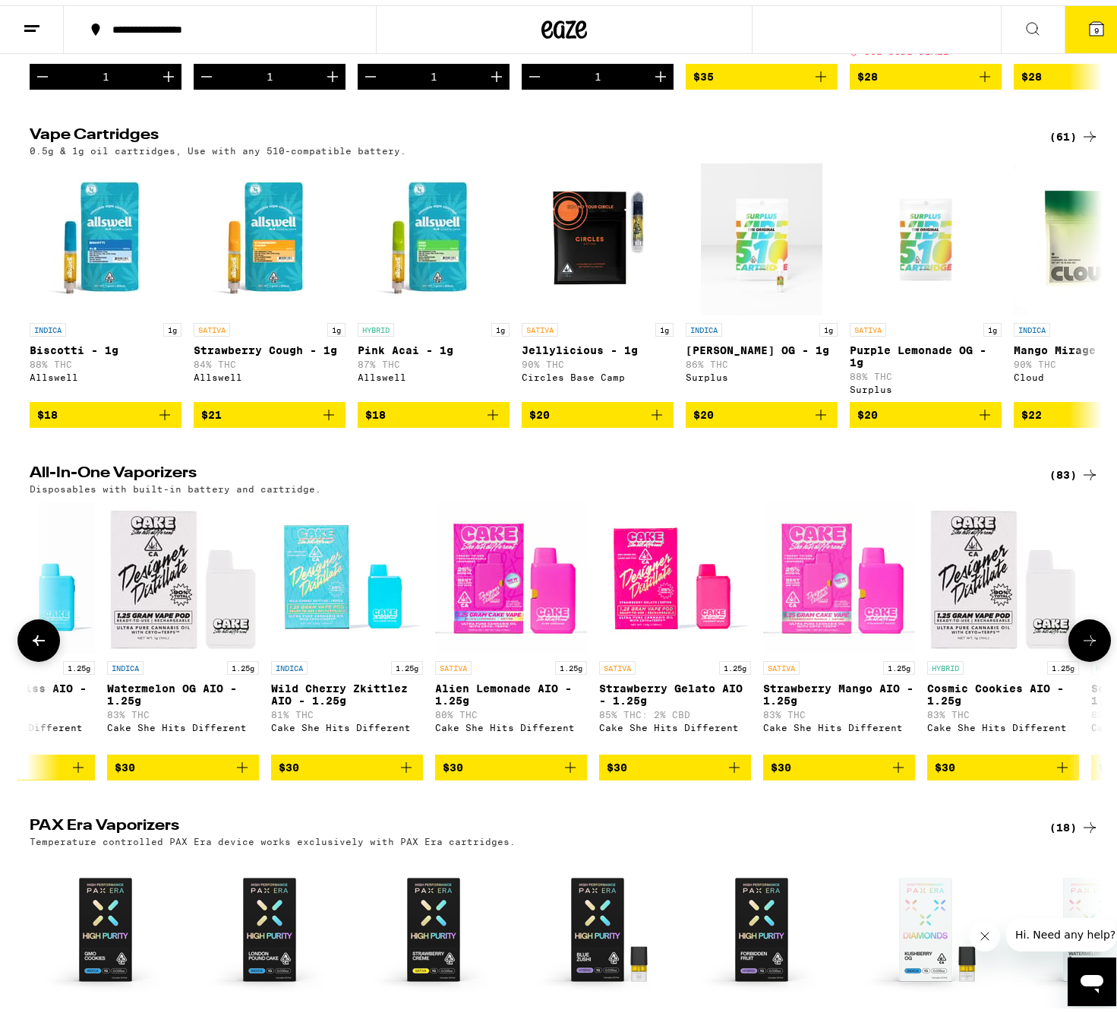
click at [30, 644] on icon at bounding box center [39, 635] width 18 height 18
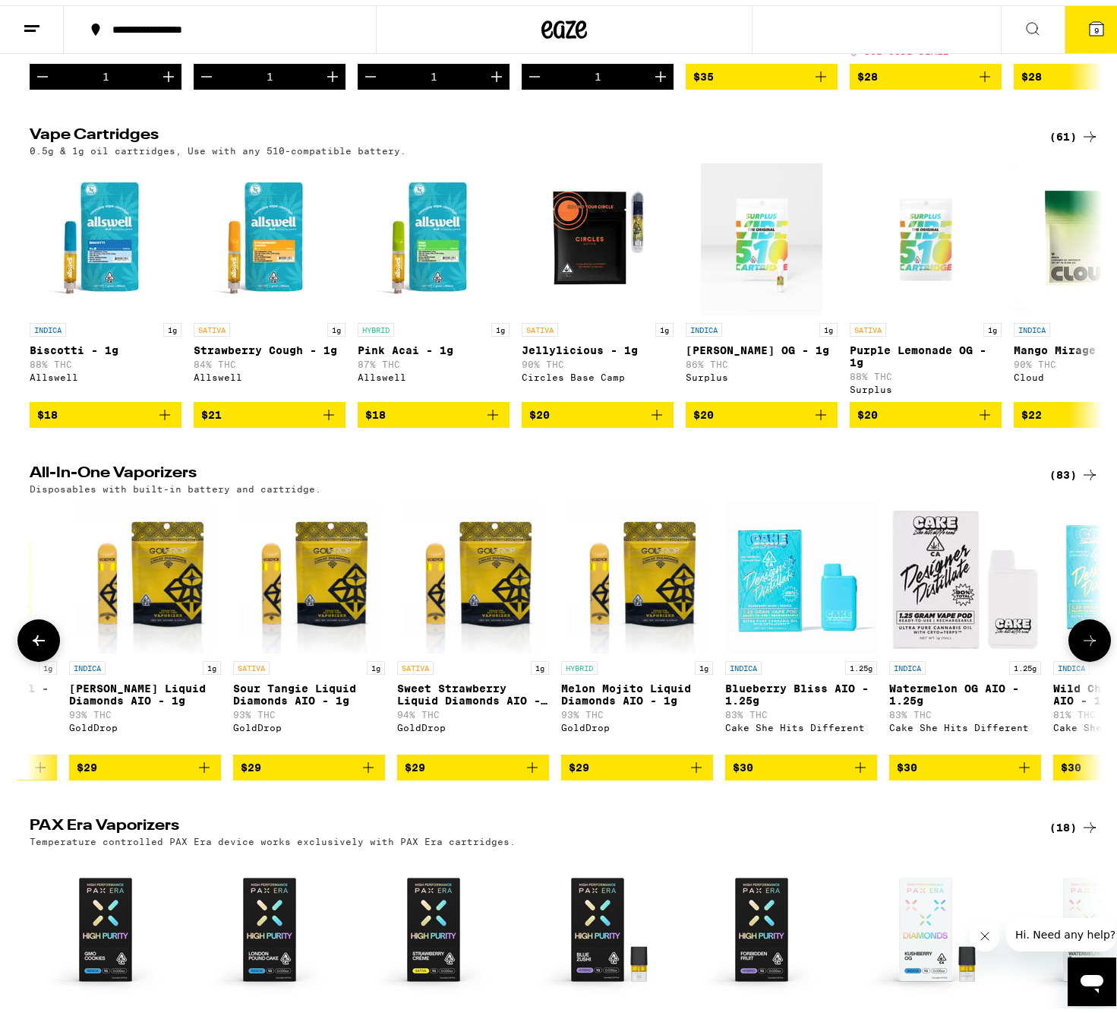
scroll to position [0, 1808]
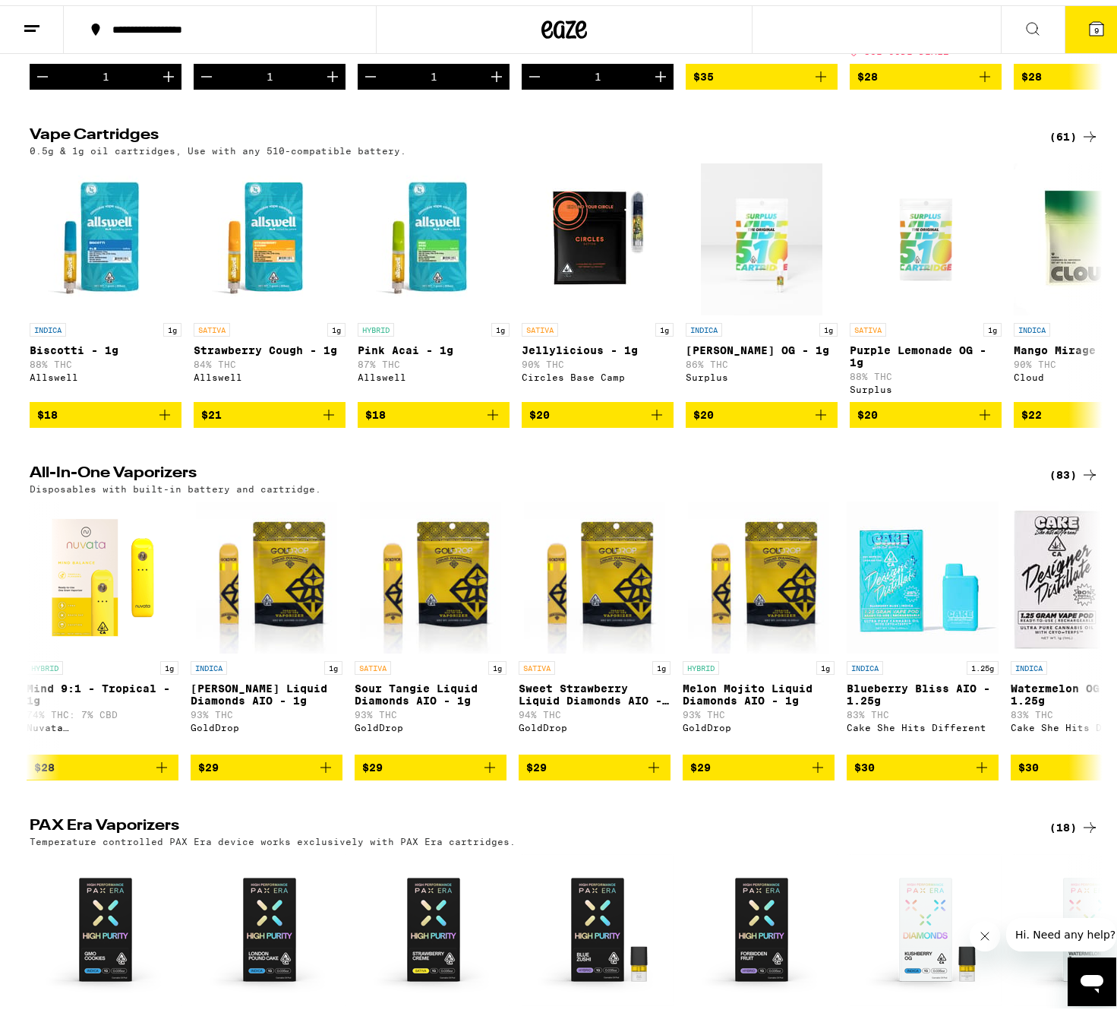
click at [1072, 479] on div "(83)" at bounding box center [1074, 469] width 49 height 18
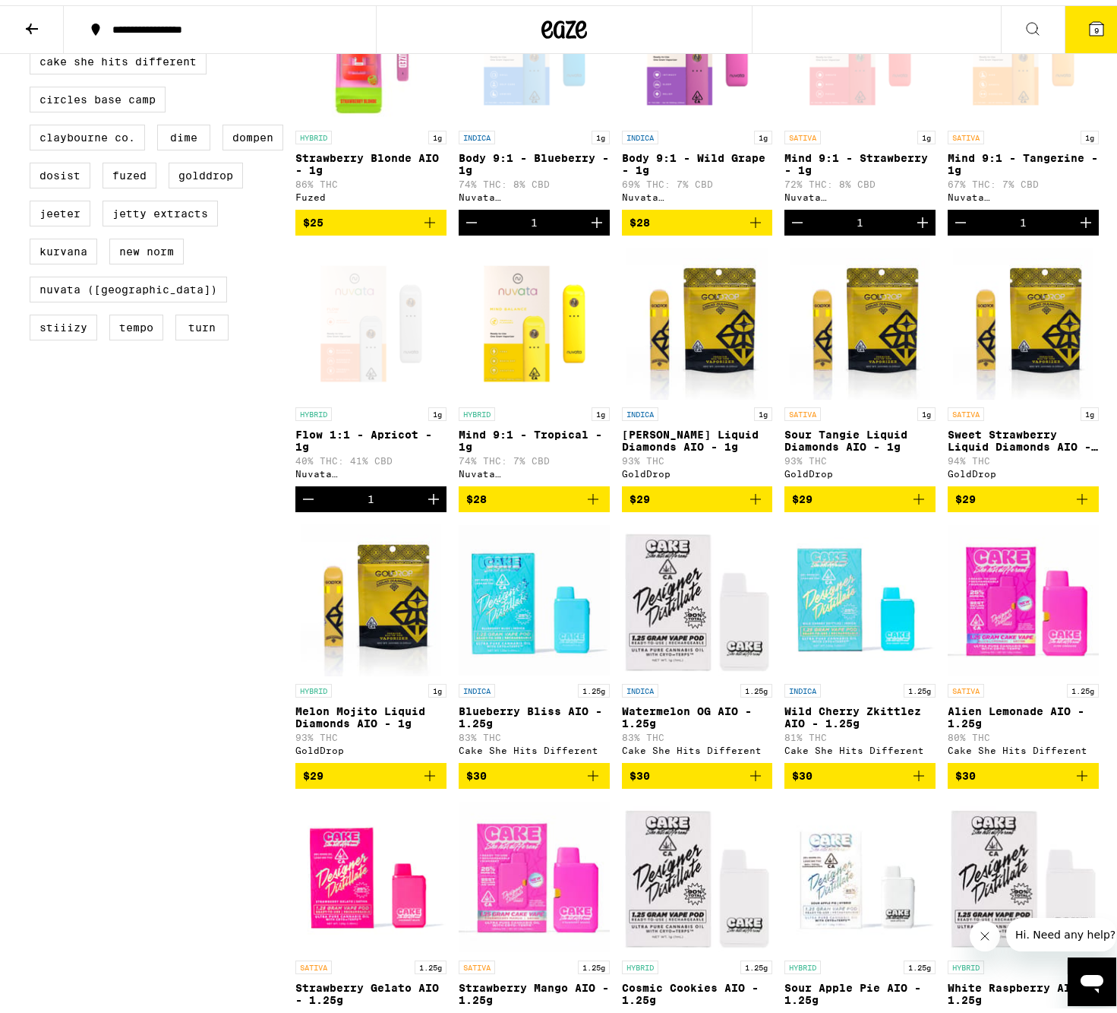
scroll to position [663, 0]
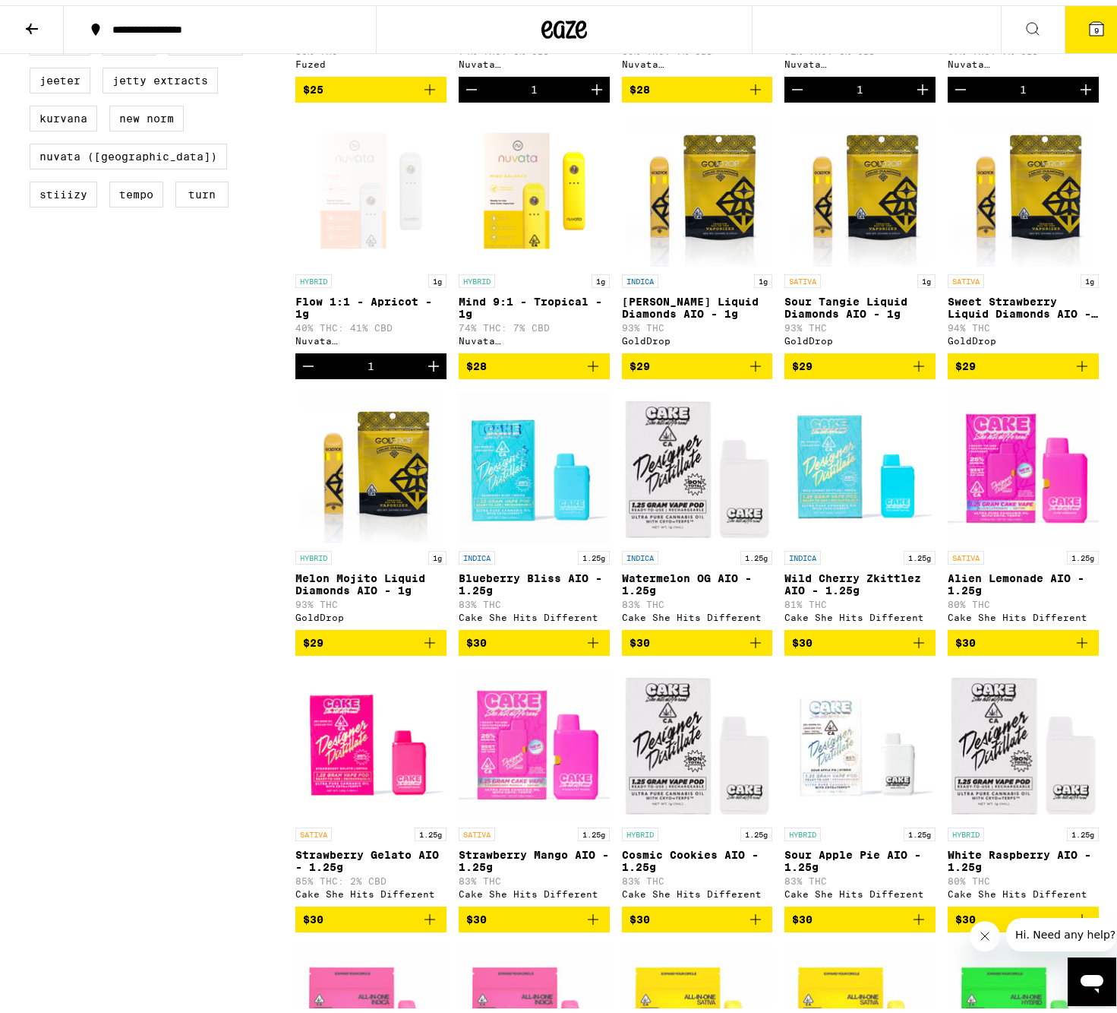
click at [1078, 646] on icon "Add to bag" at bounding box center [1082, 637] width 18 height 18
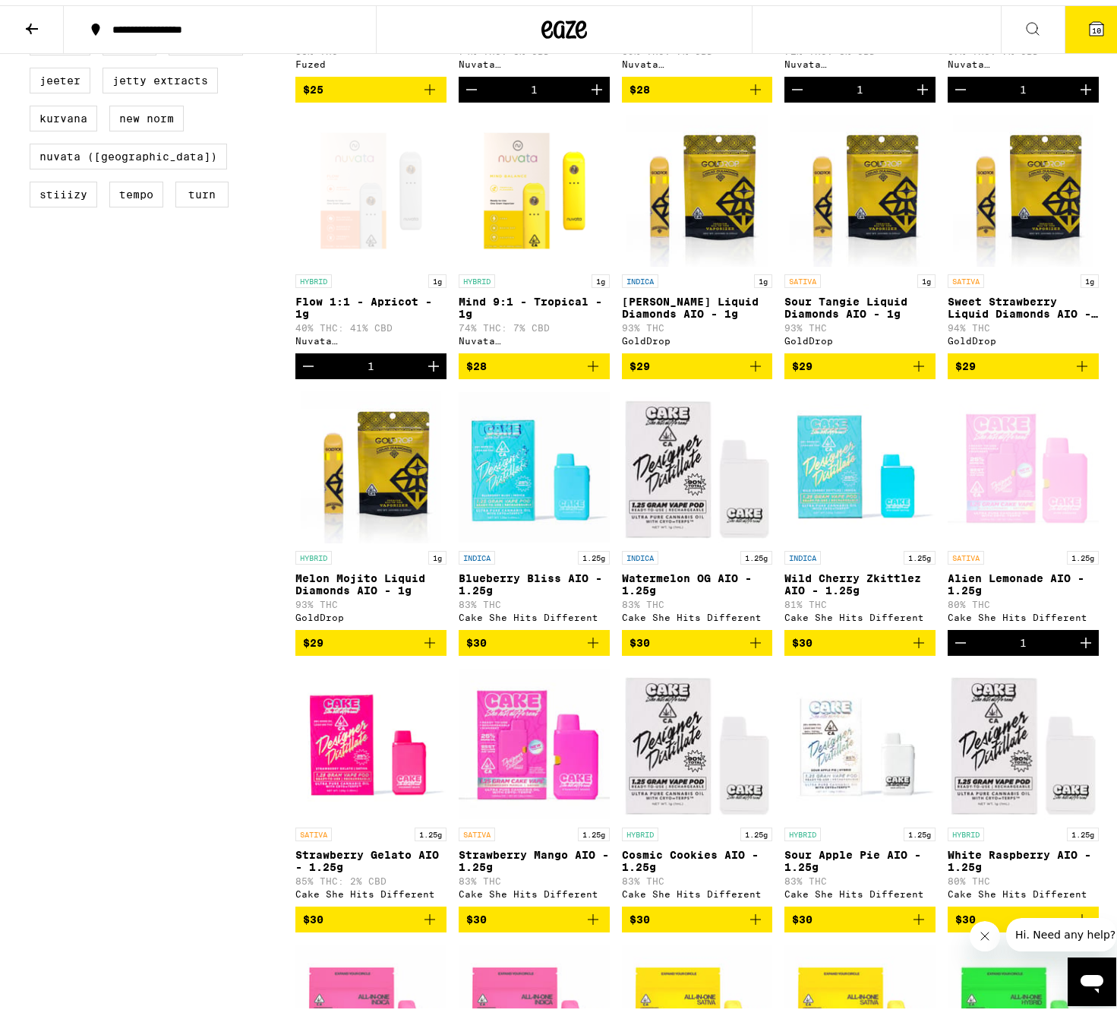
click at [423, 923] on icon "Add to bag" at bounding box center [430, 914] width 18 height 18
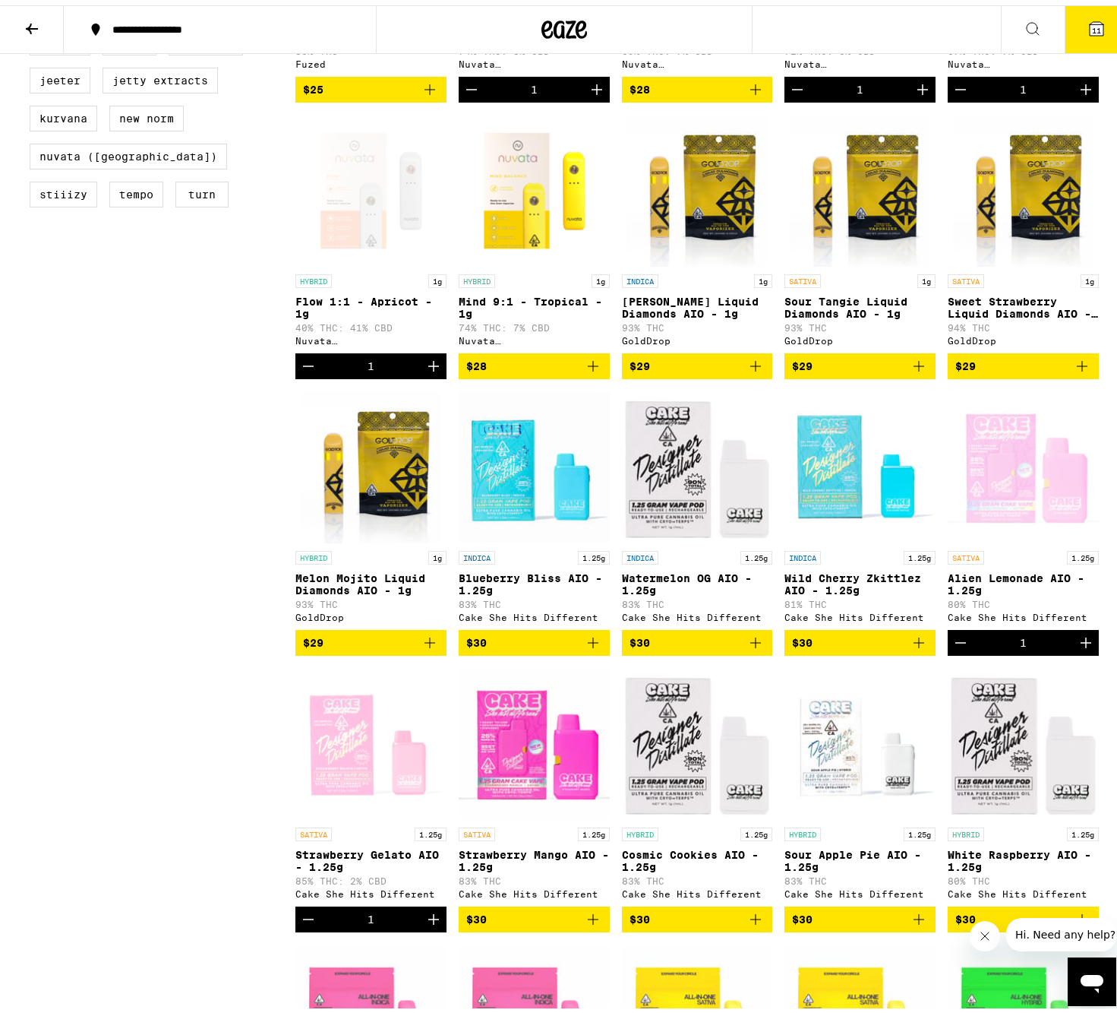
click at [751, 919] on icon "Add to bag" at bounding box center [756, 914] width 11 height 11
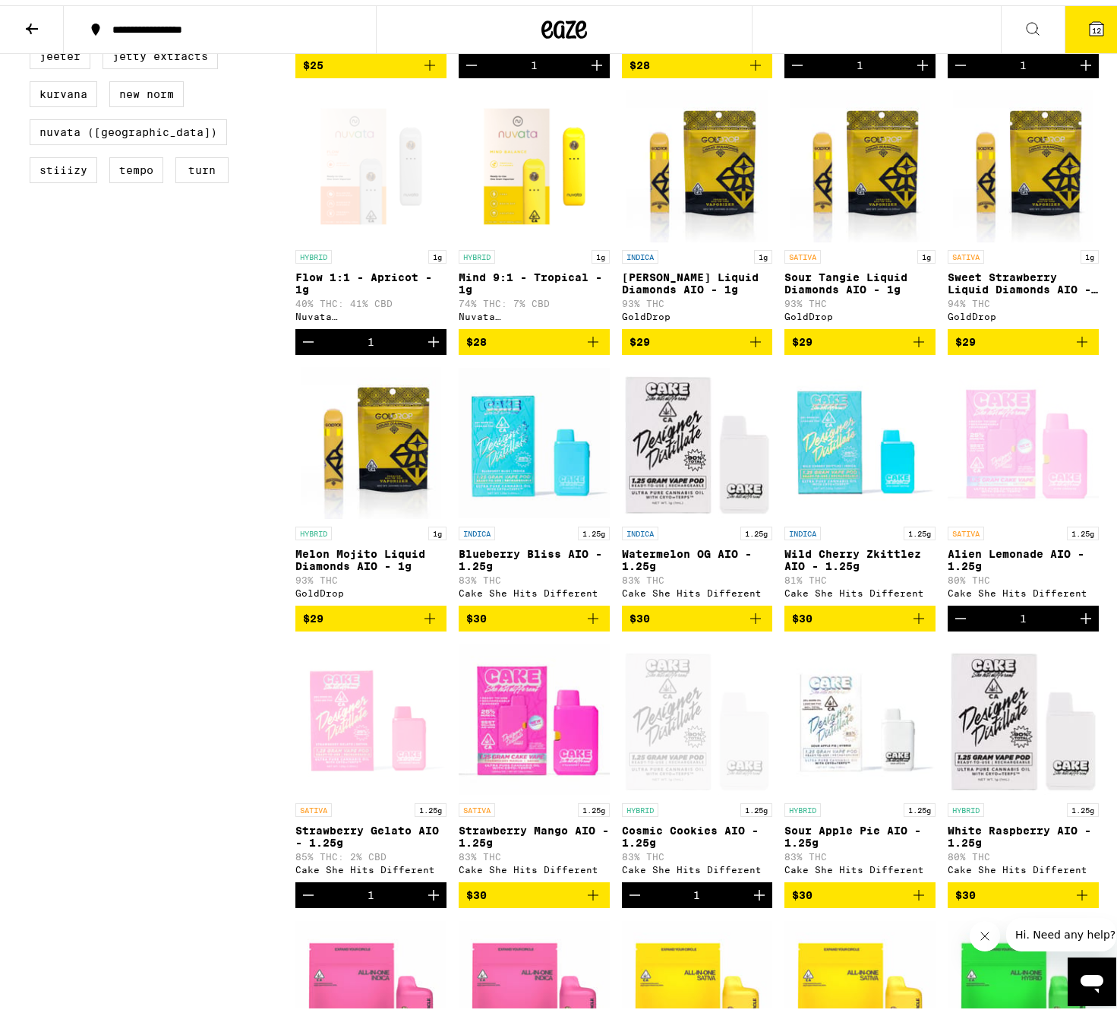
scroll to position [716, 0]
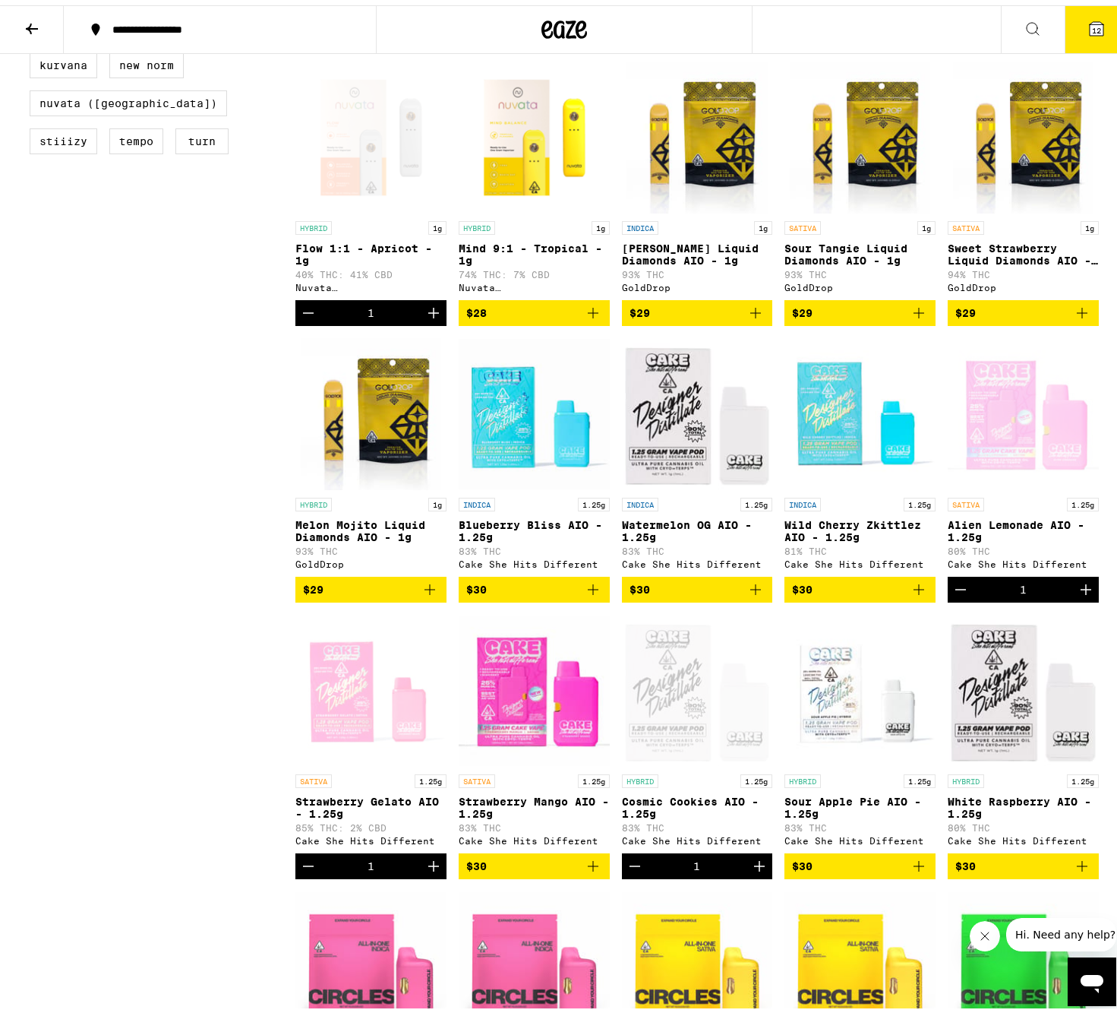
click at [1080, 870] on icon "Add to bag" at bounding box center [1082, 861] width 18 height 18
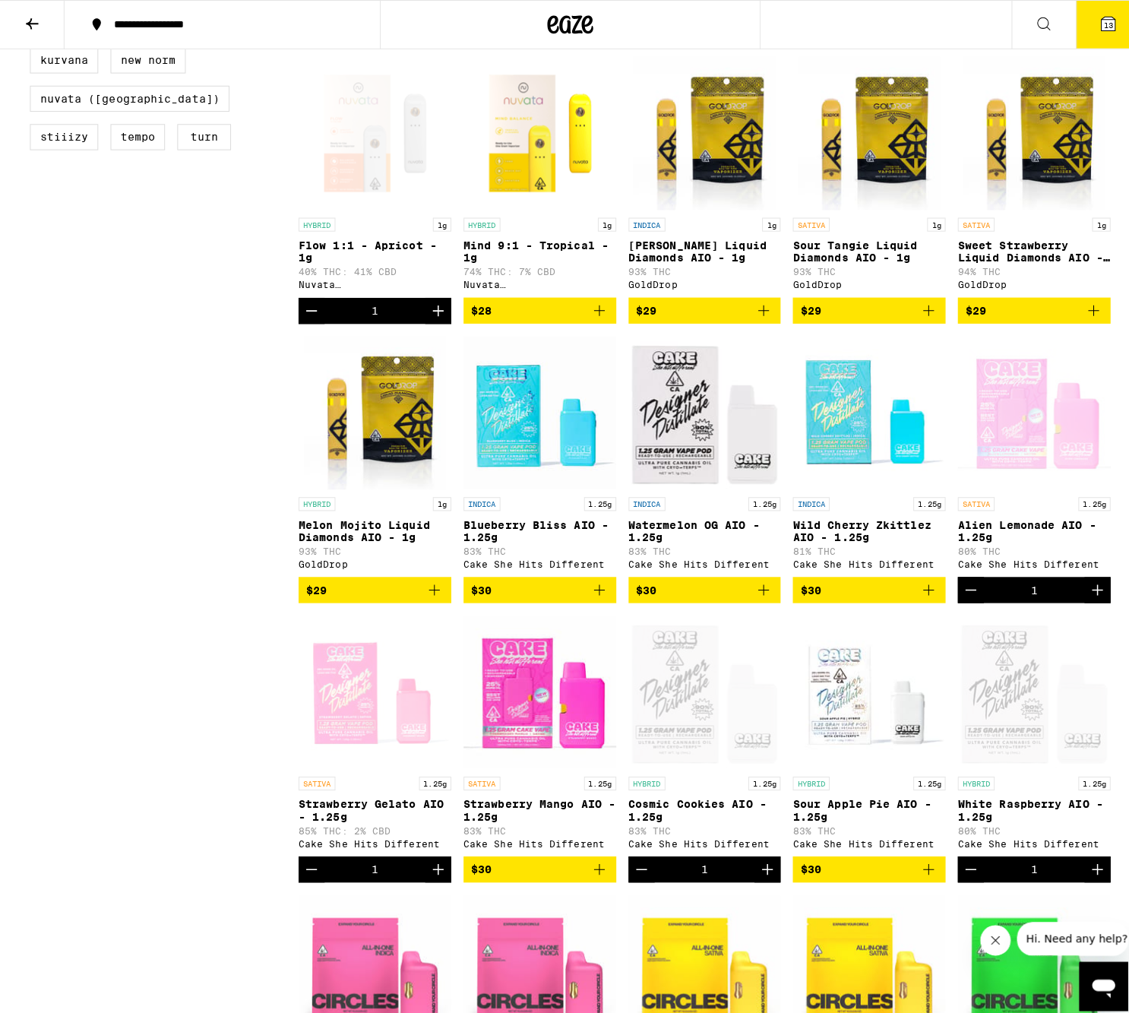
scroll to position [0, 0]
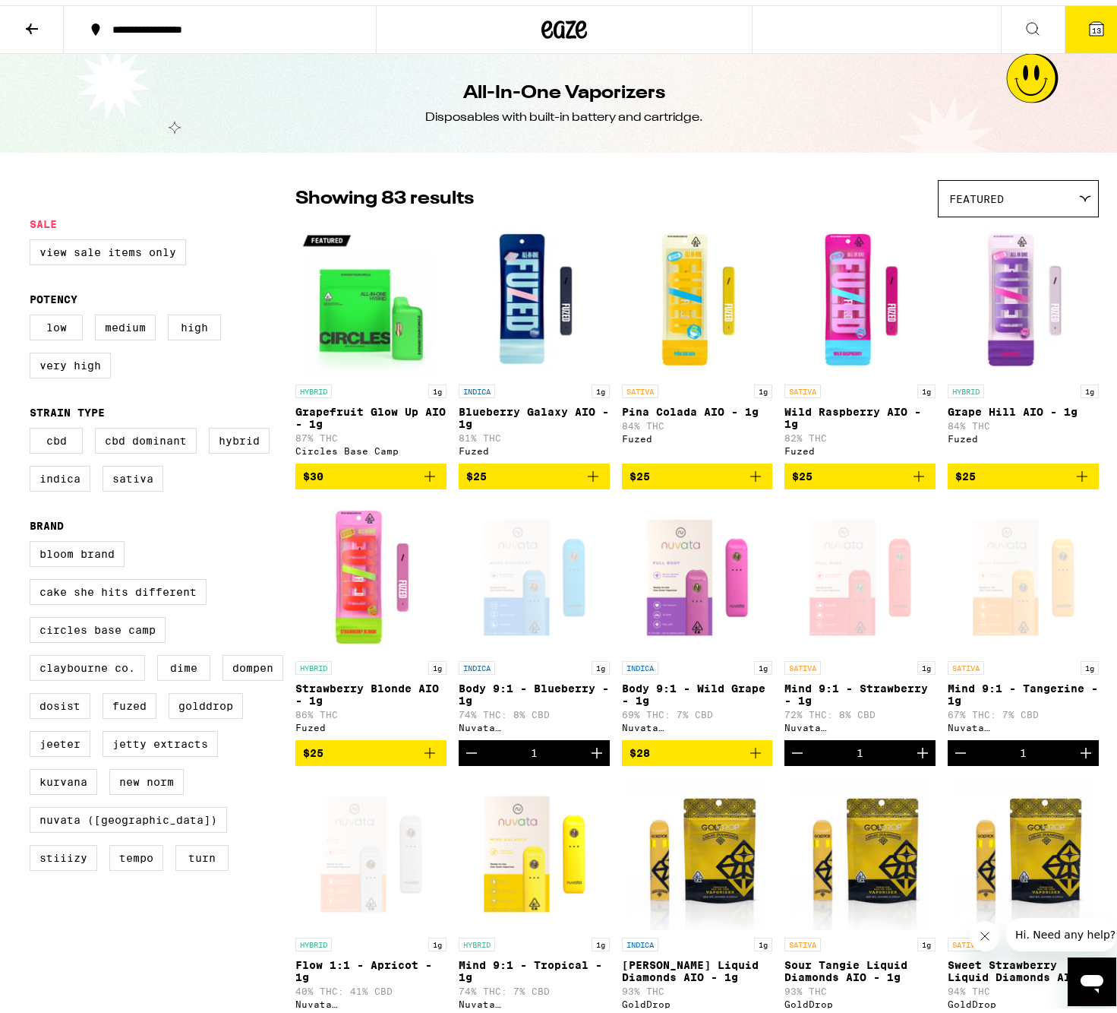
click at [1092, 27] on span "13" at bounding box center [1096, 25] width 9 height 9
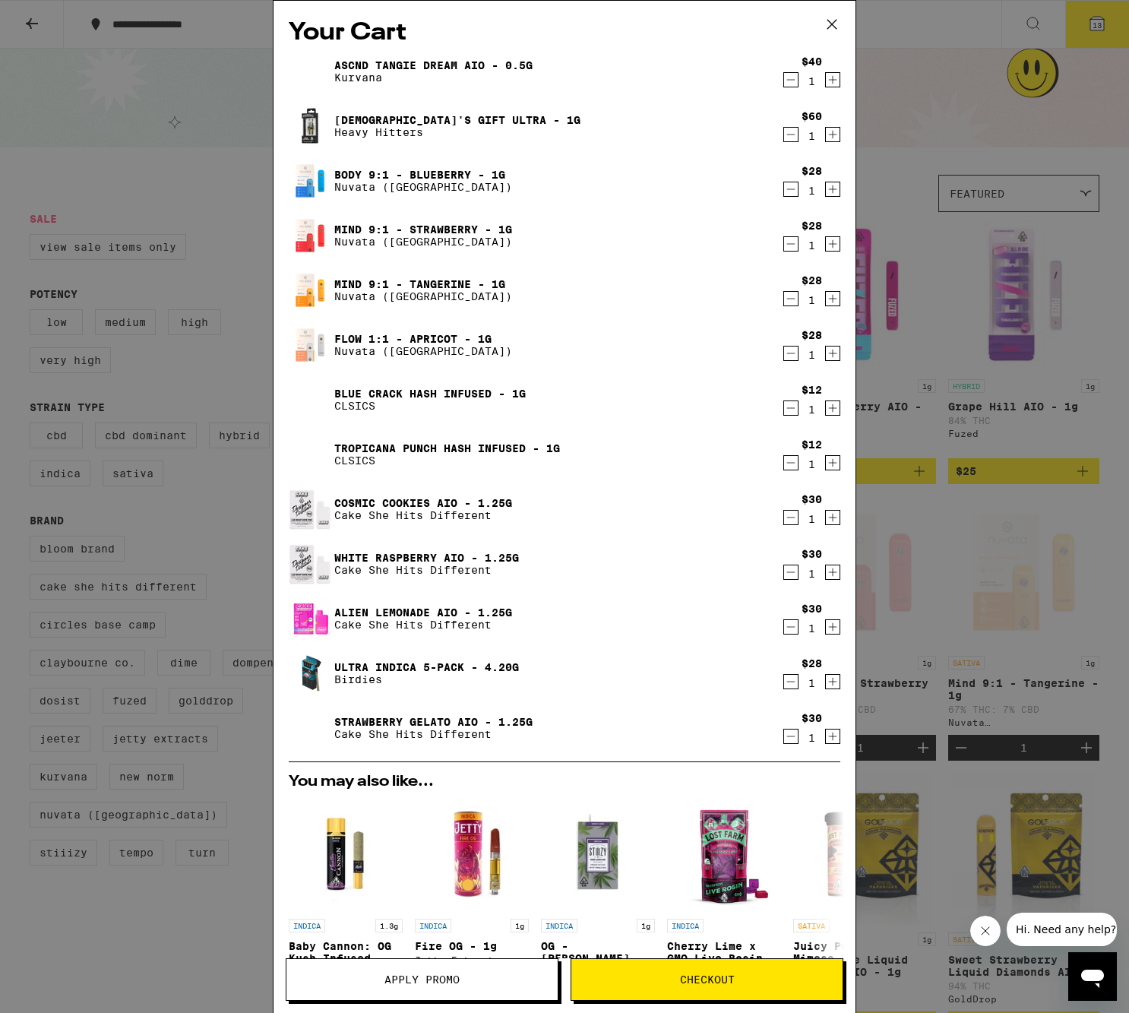
click at [787, 80] on icon "Decrement" at bounding box center [791, 80] width 8 height 0
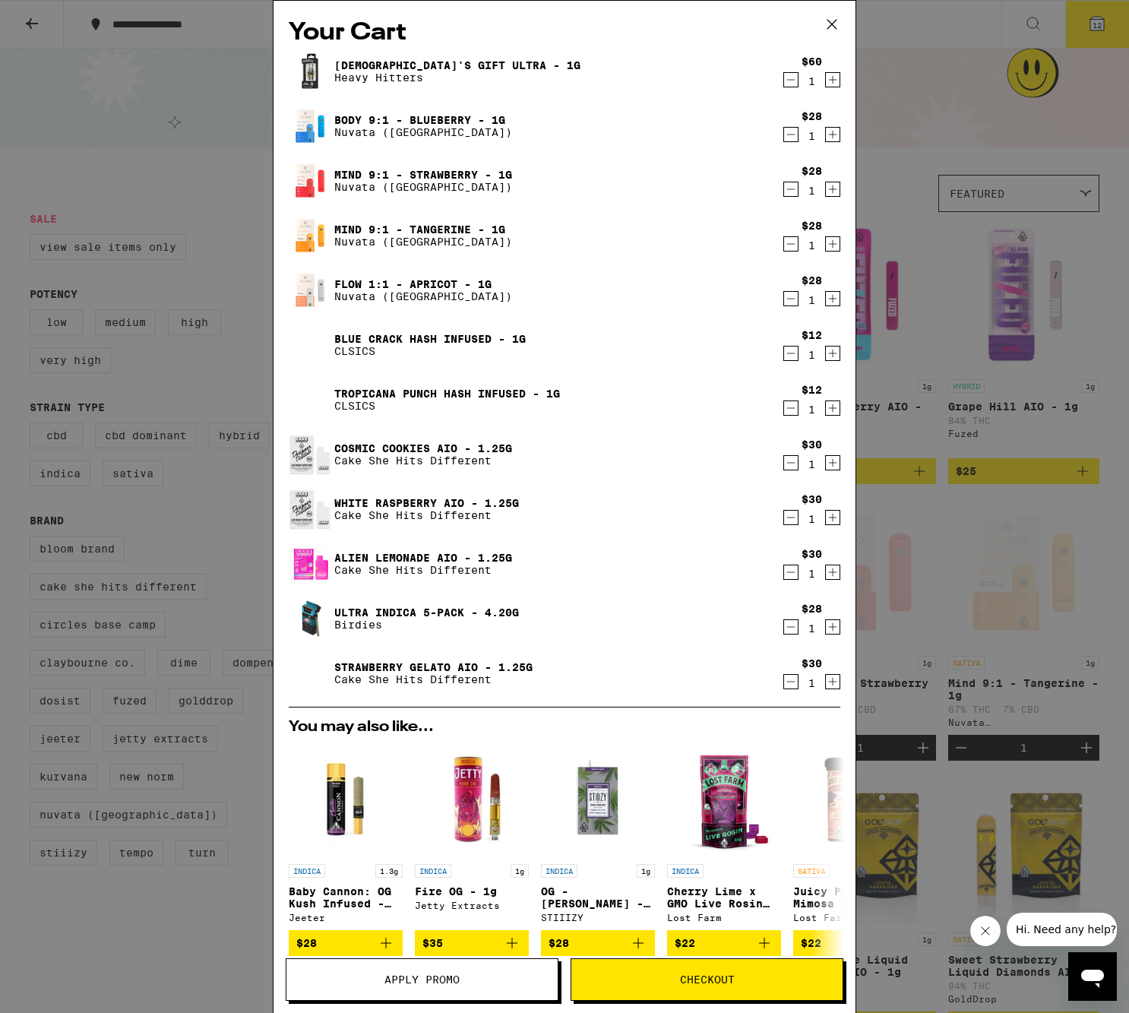
click at [787, 80] on icon "Decrement" at bounding box center [791, 80] width 8 height 0
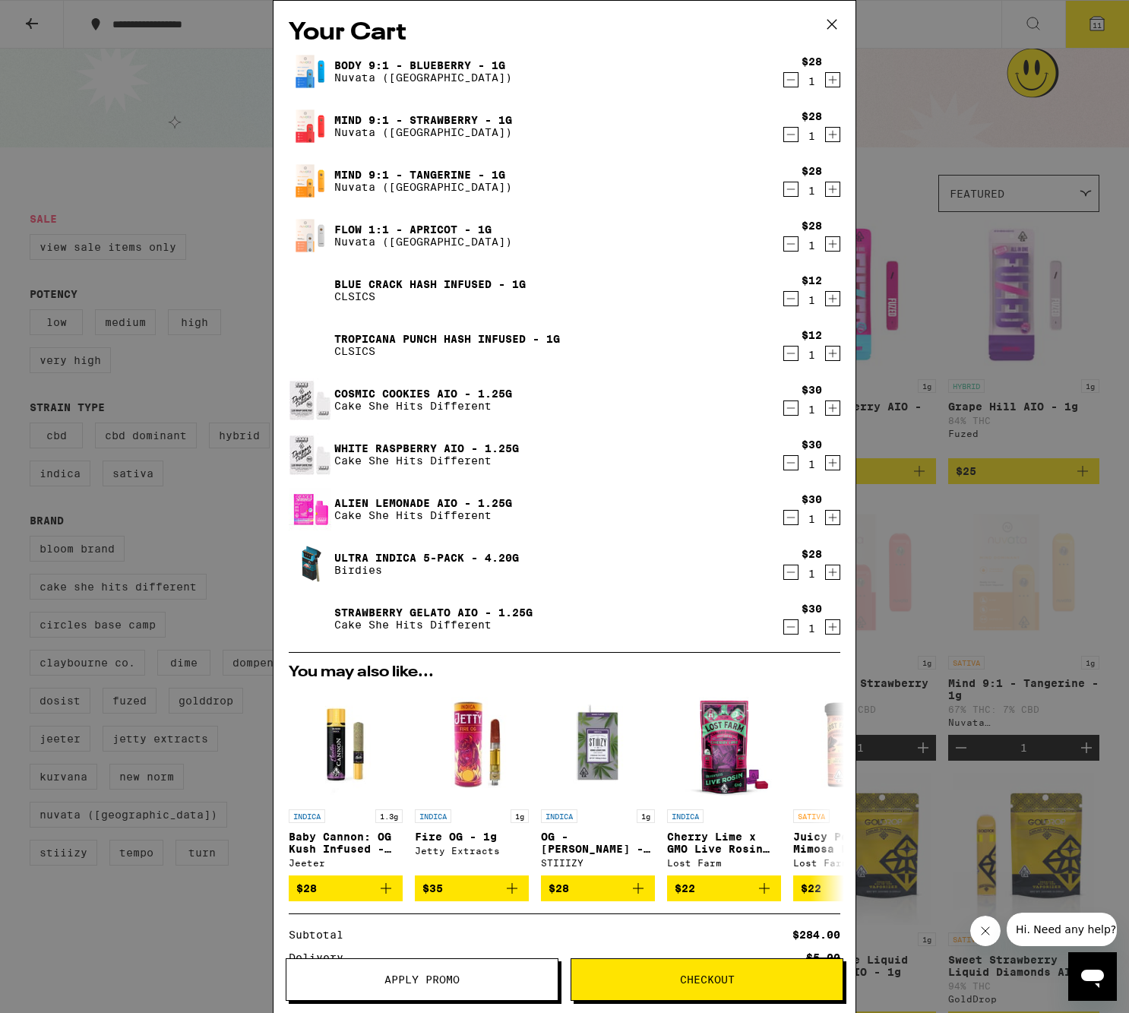
click at [784, 299] on icon "Decrement" at bounding box center [791, 298] width 14 height 18
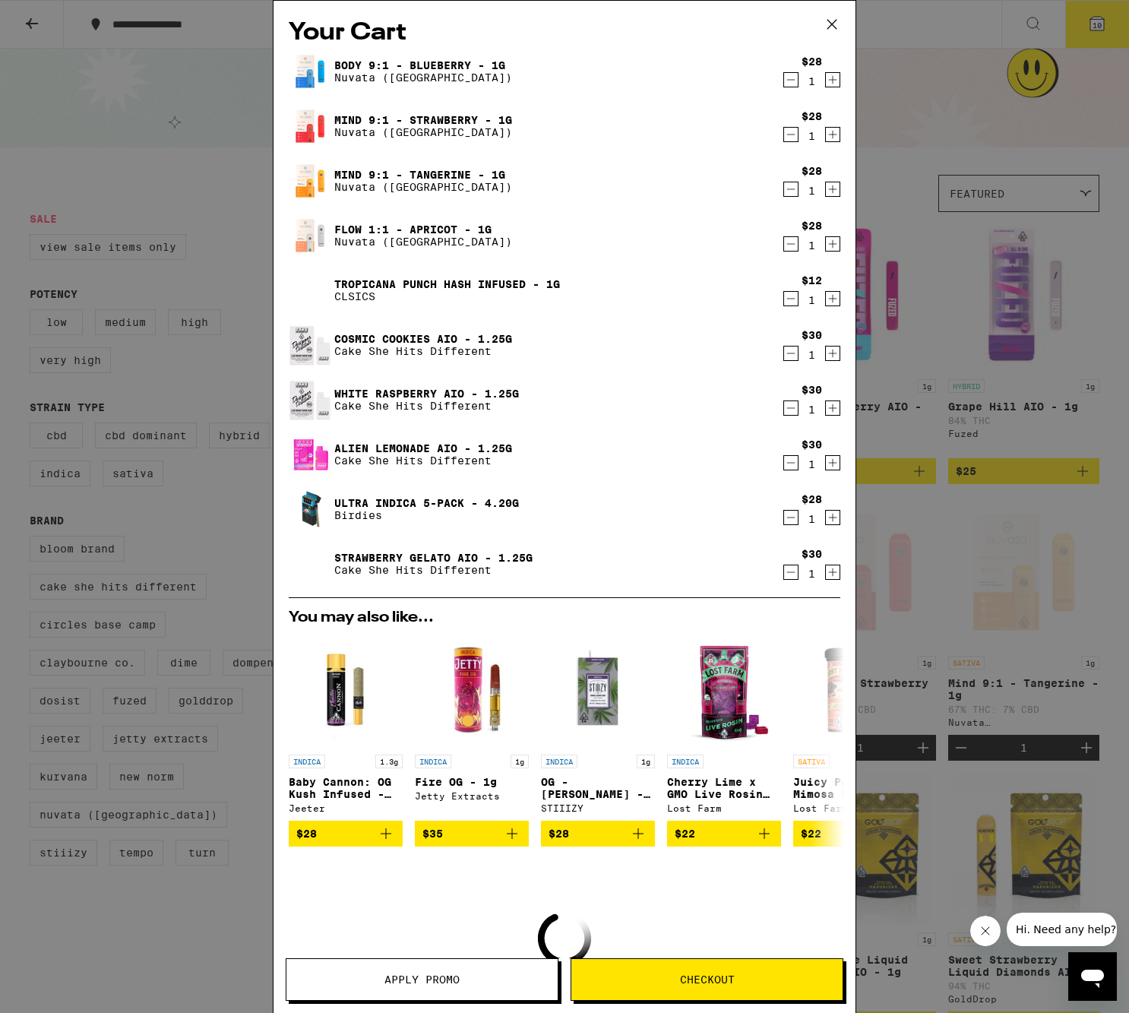
click at [784, 299] on icon "Decrement" at bounding box center [791, 298] width 14 height 18
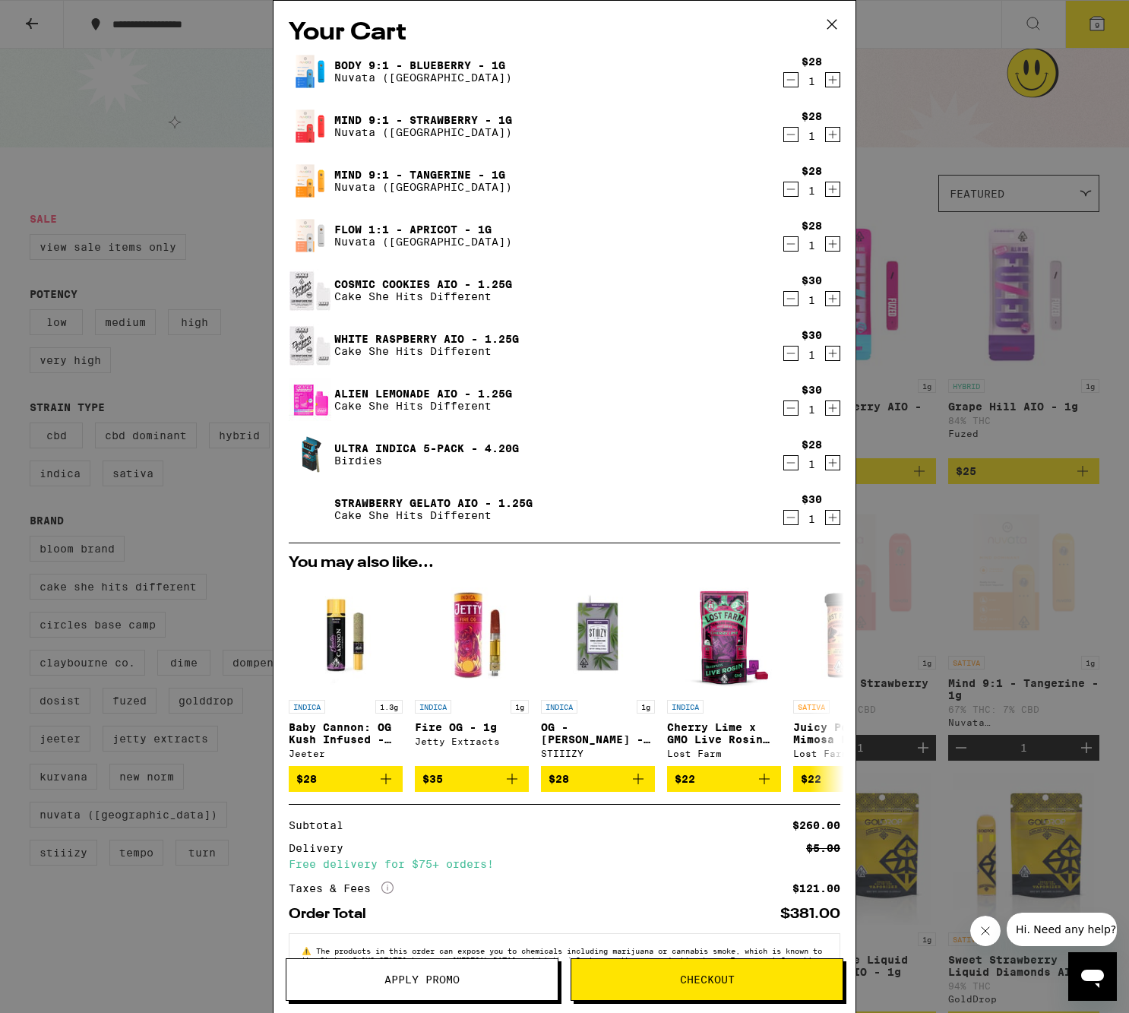
click at [784, 463] on icon "Decrement" at bounding box center [791, 463] width 14 height 18
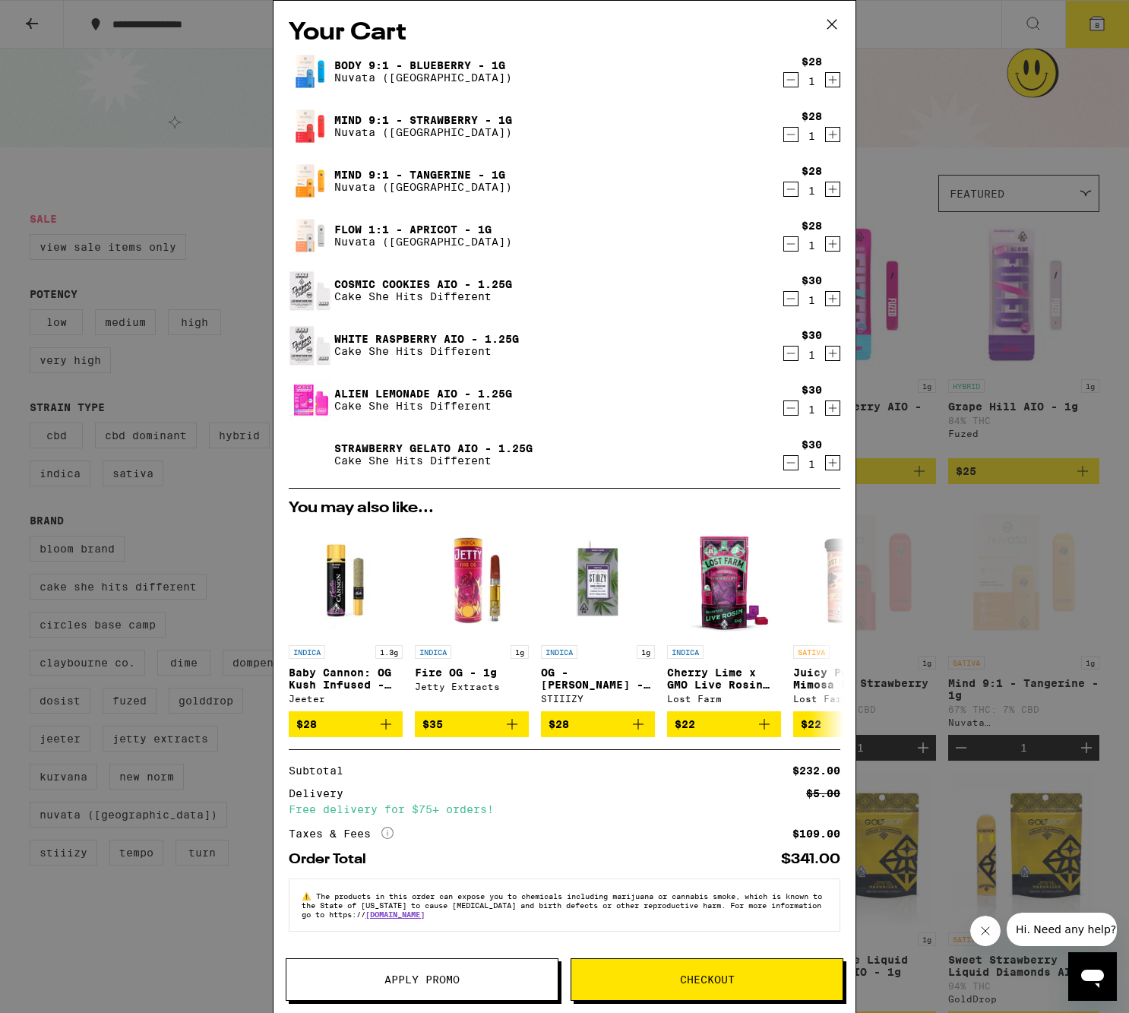
click at [653, 423] on div "Body 9:1 - Blueberry - 1g Nuvata (CA) $28 1 Mind 9:1 - Strawberry - 1g Nuvata (…" at bounding box center [565, 269] width 552 height 438
click at [784, 189] on icon "Decrement" at bounding box center [791, 189] width 14 height 18
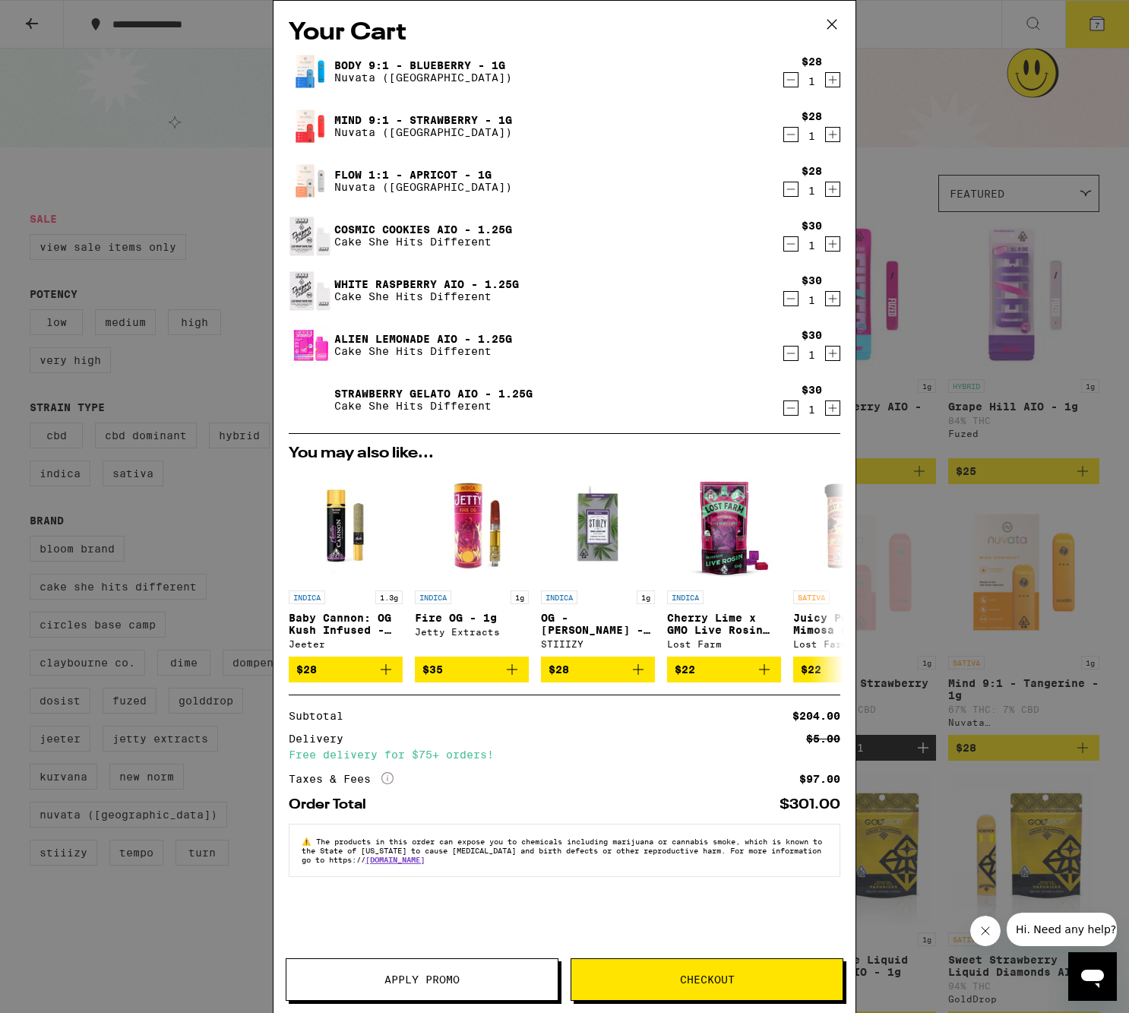
click at [791, 303] on icon "Decrement" at bounding box center [791, 298] width 14 height 18
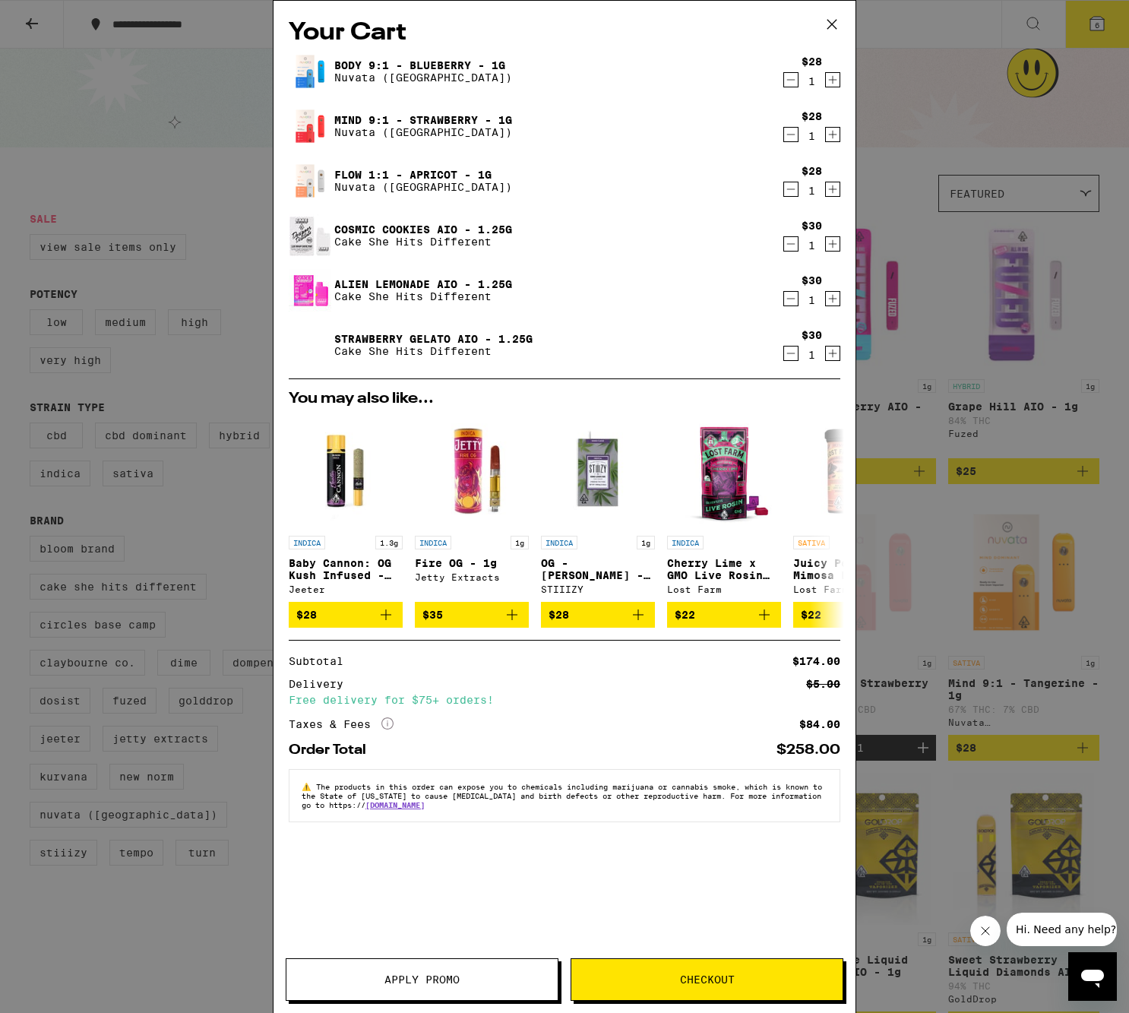
click at [793, 352] on icon "Decrement" at bounding box center [791, 353] width 14 height 18
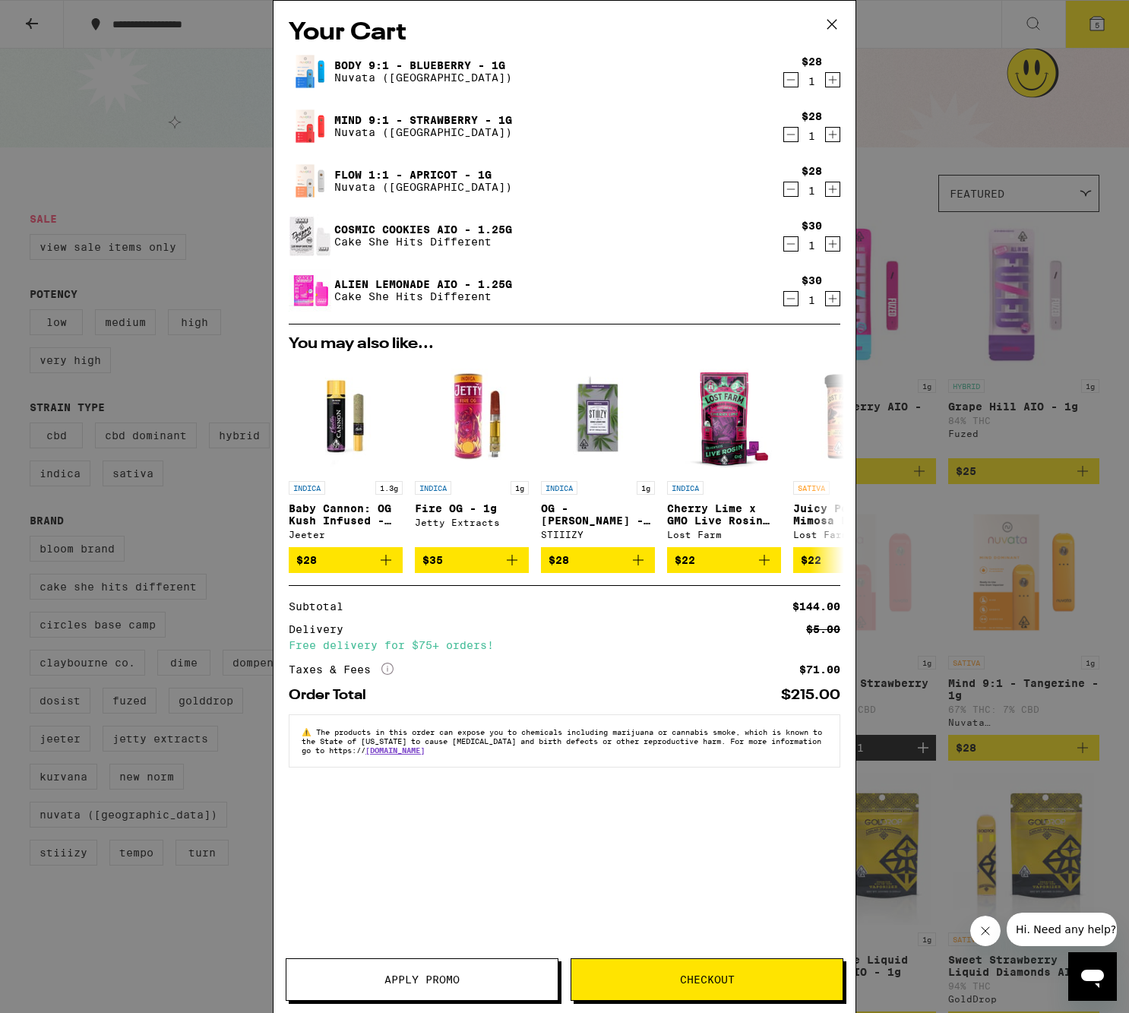
click at [731, 976] on span "Checkout" at bounding box center [707, 979] width 55 height 11
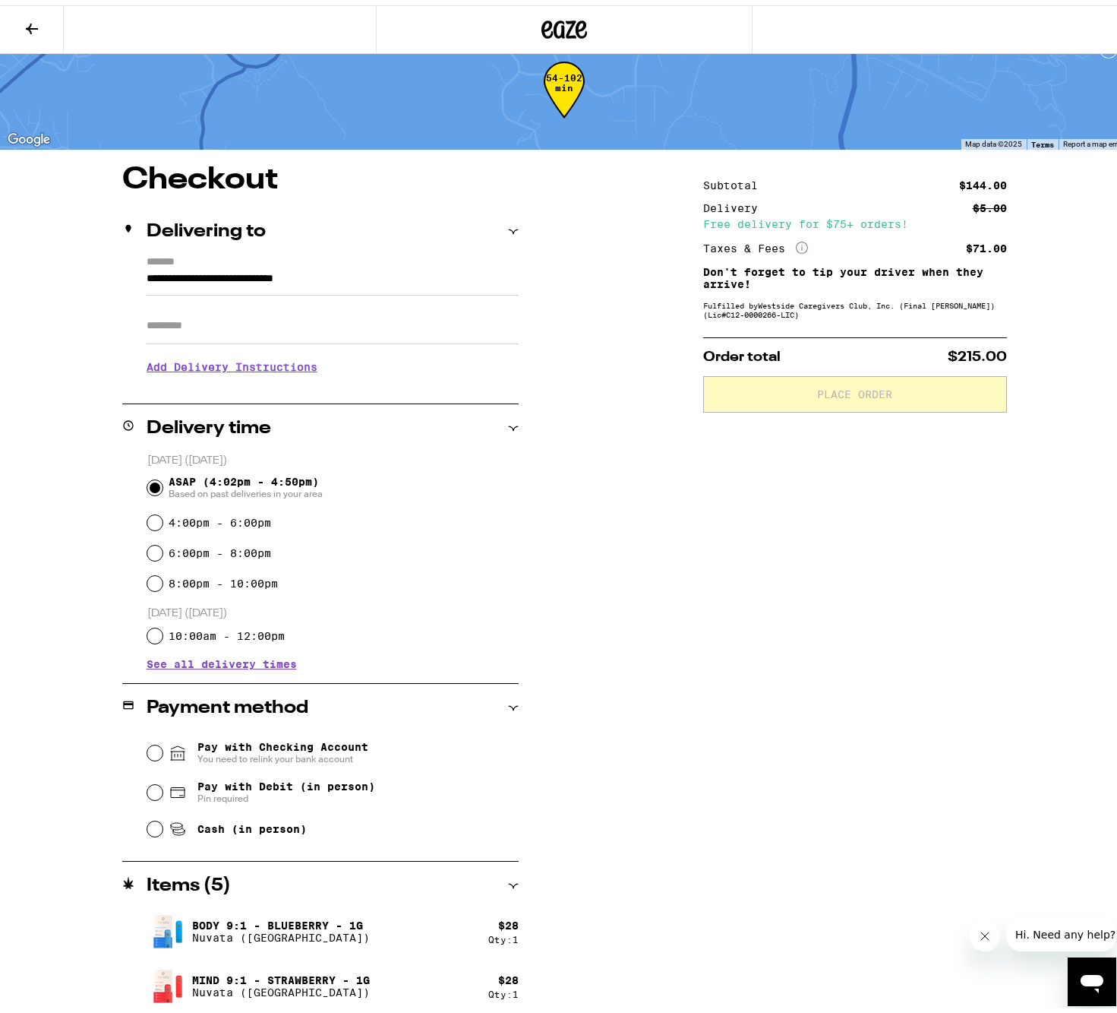
scroll to position [87, 0]
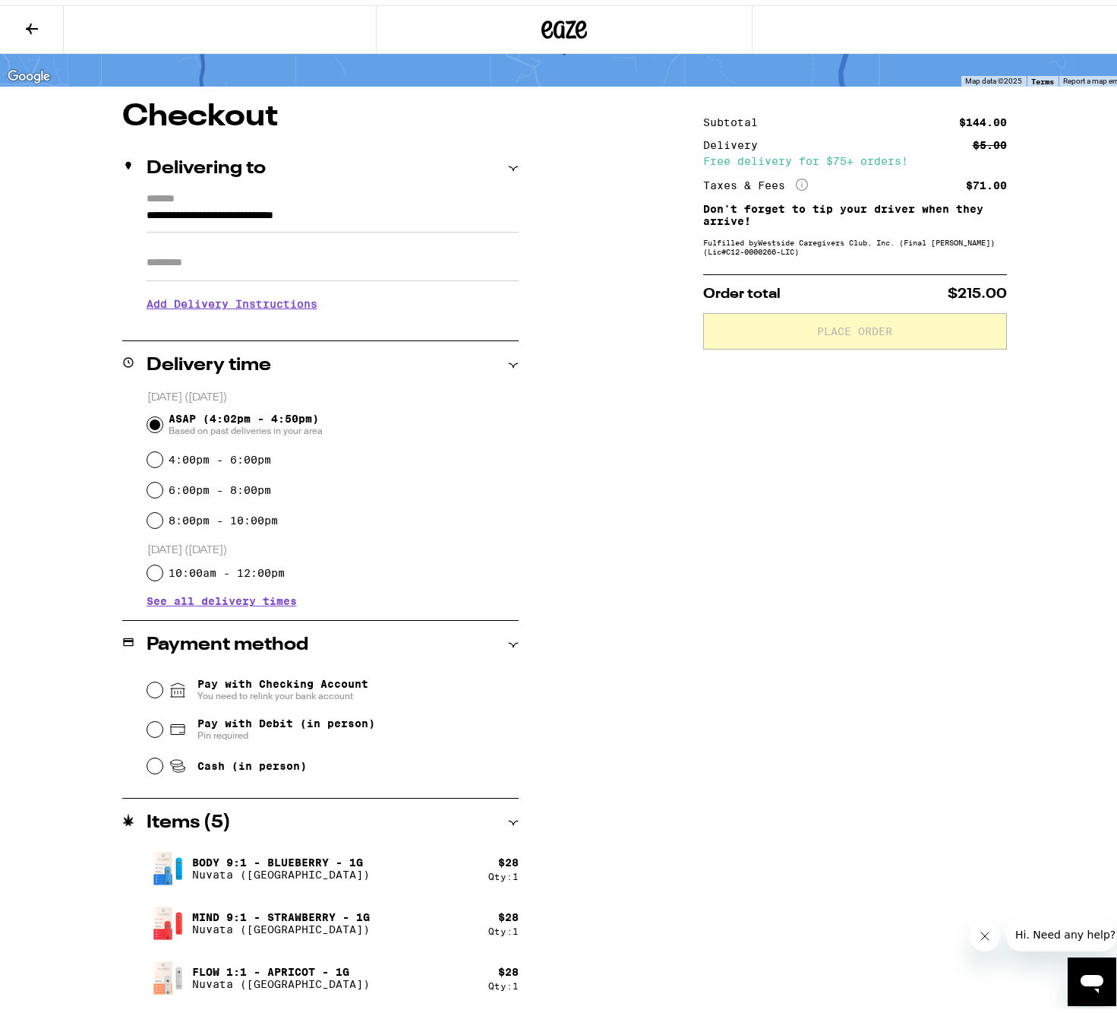
click at [162, 762] on div "Cash (in person)" at bounding box center [332, 760] width 371 height 33
click at [153, 762] on input "Cash (in person)" at bounding box center [154, 760] width 15 height 15
radio input "true"
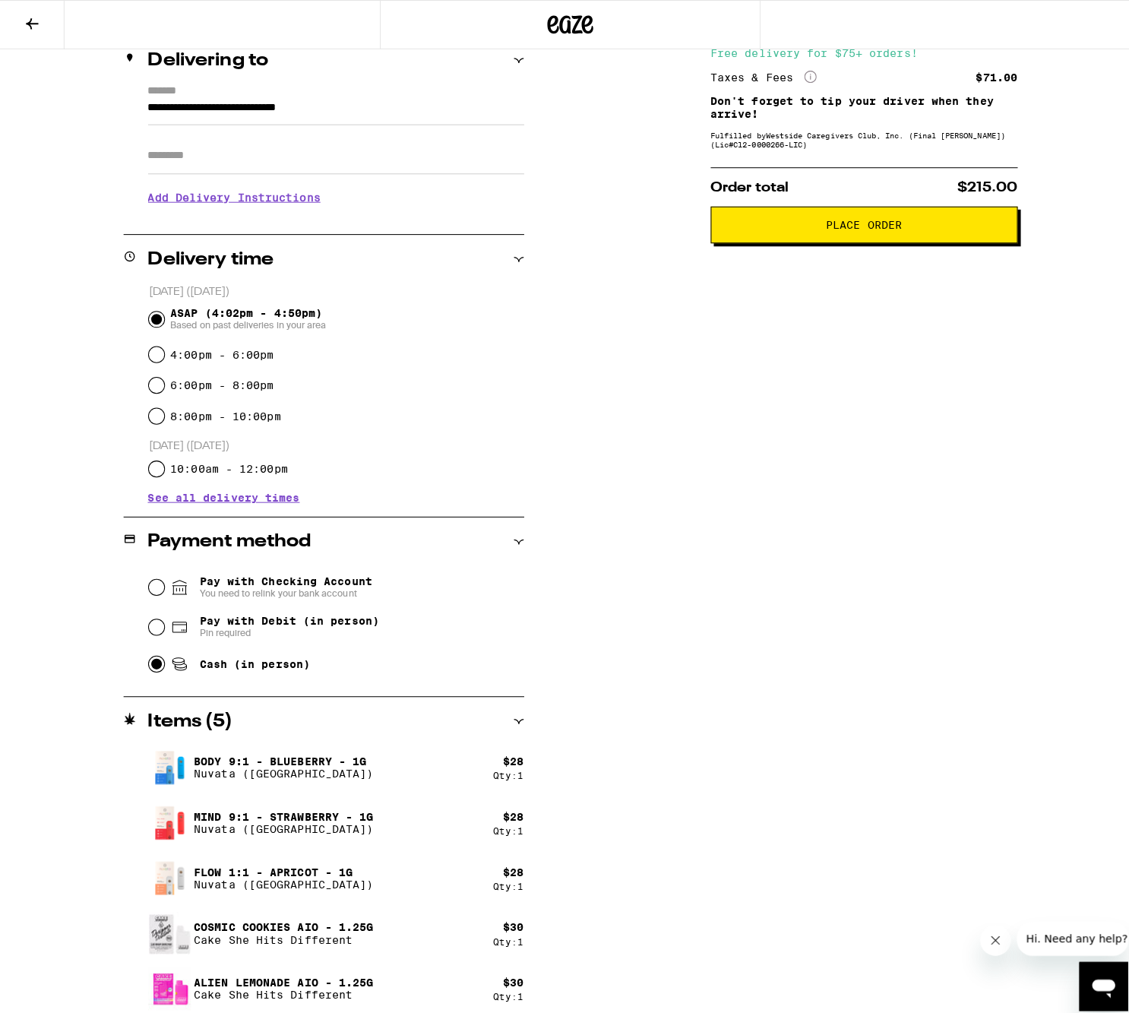
scroll to position [0, 0]
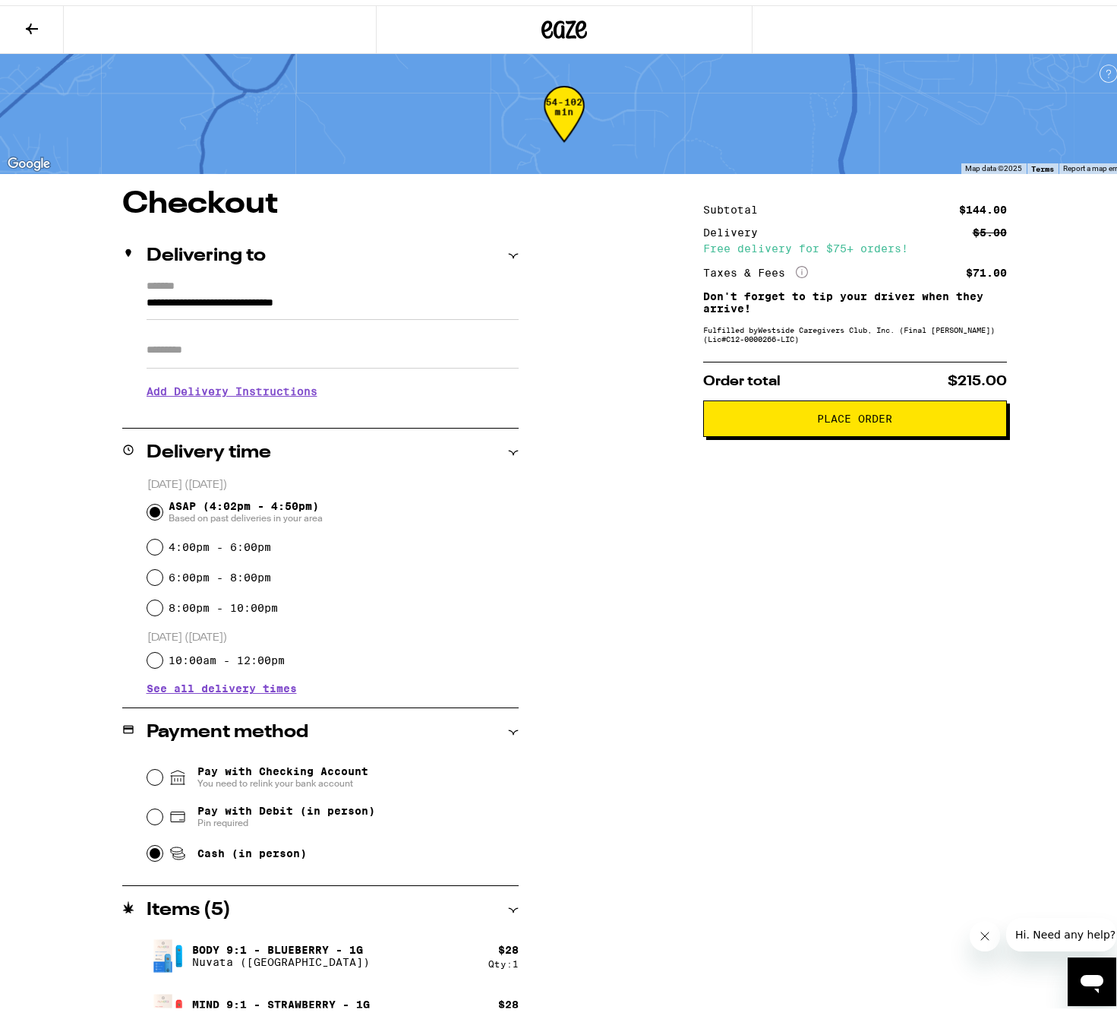
click at [823, 411] on button "Place Order" at bounding box center [855, 413] width 304 height 36
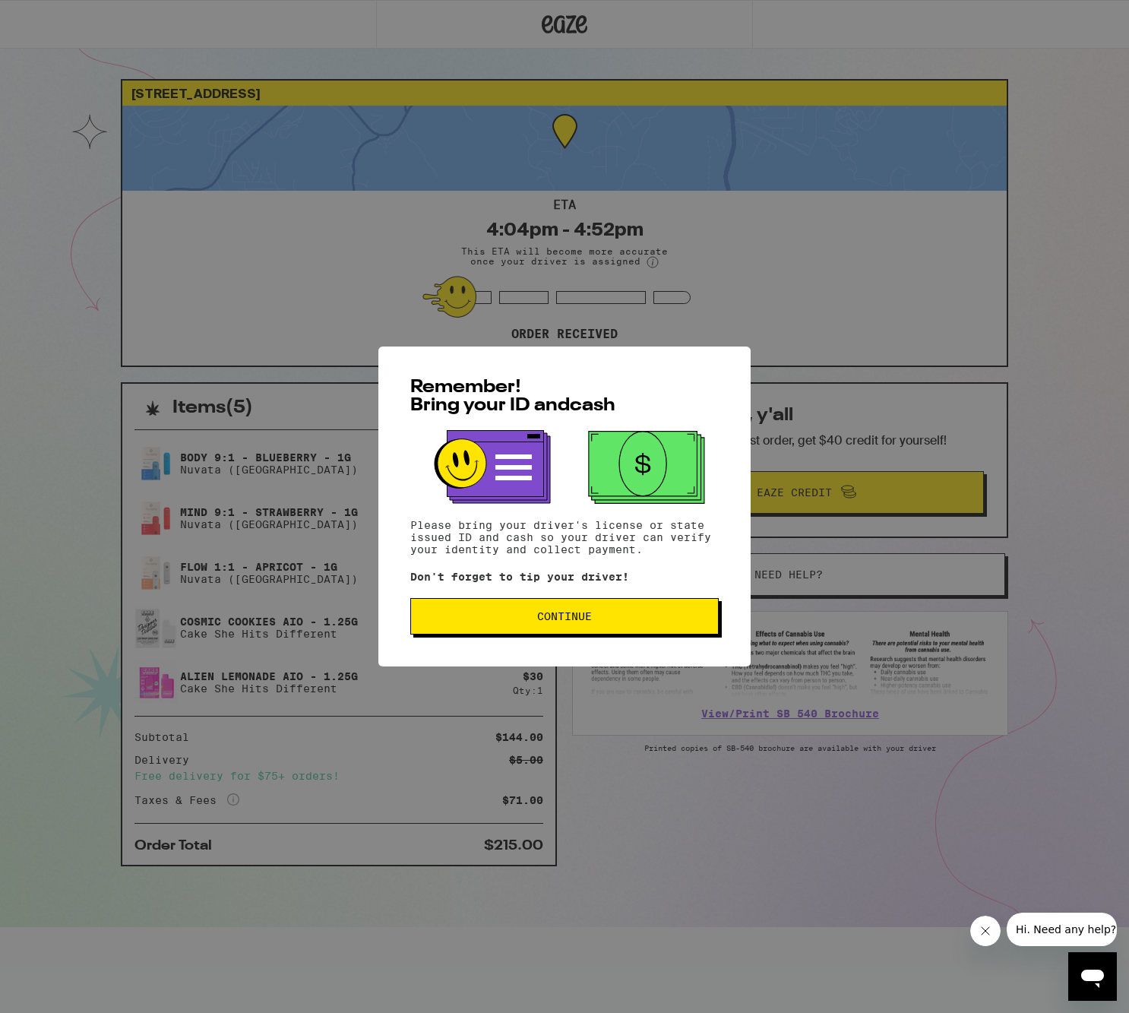
click at [576, 617] on span "Continue" at bounding box center [564, 616] width 55 height 11
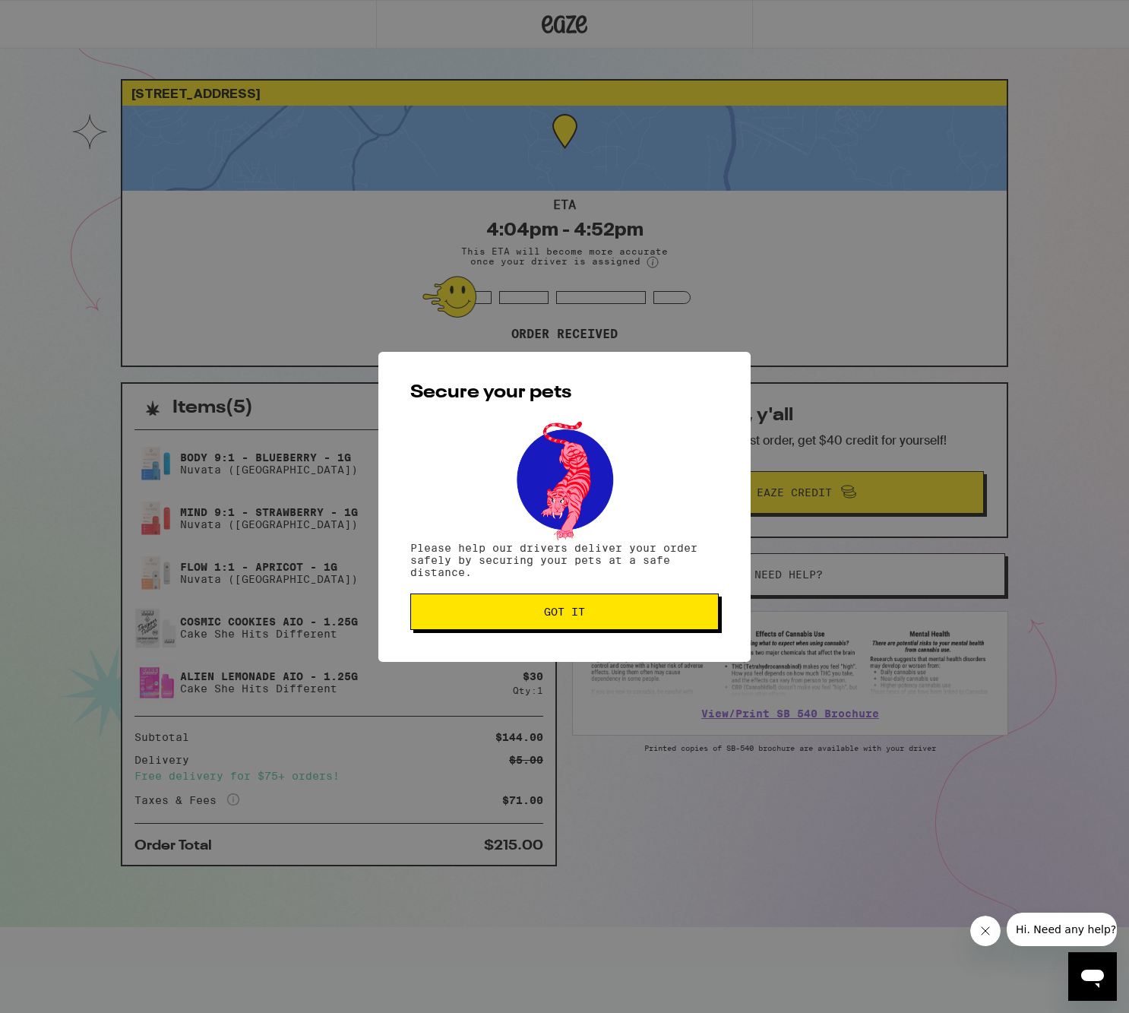
click at [577, 615] on span "Got it" at bounding box center [564, 611] width 41 height 11
